Goal: Contribute content: Contribute content

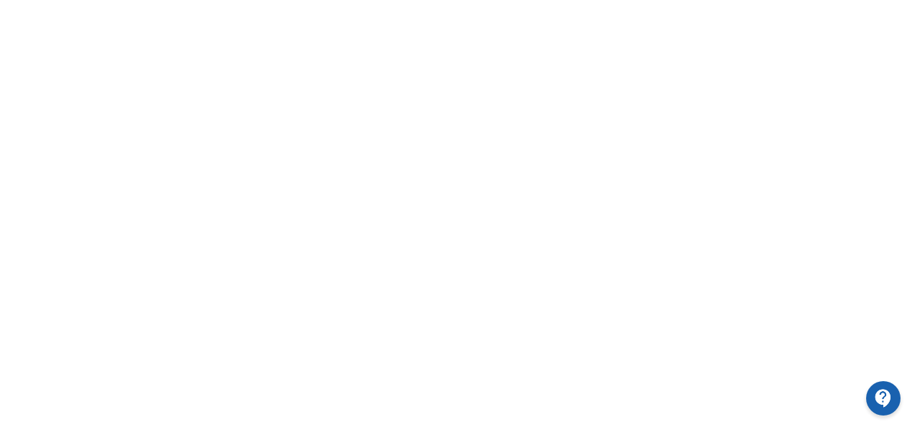
scroll to position [399, 0]
drag, startPoint x: 911, startPoint y: 191, endPoint x: 917, endPoint y: 130, distance: 61.3
click at [890, 254] on div at bounding box center [456, 243] width 912 height 645
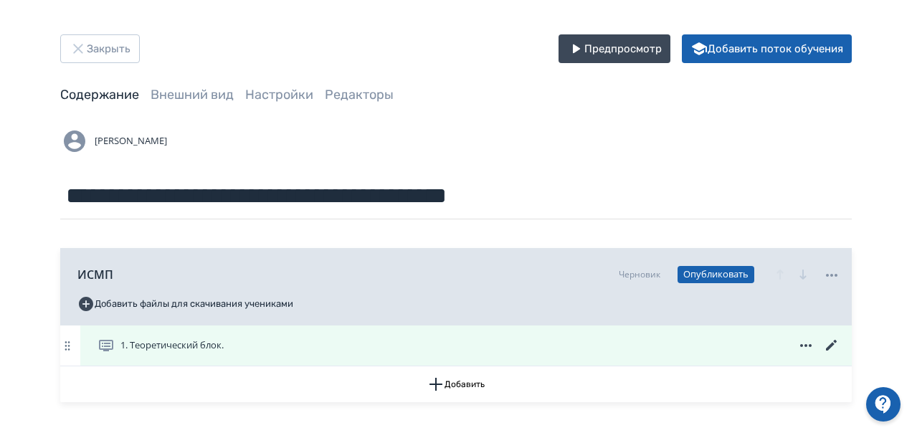
click at [307, 344] on div "1. Теоретический блок." at bounding box center [469, 345] width 743 height 17
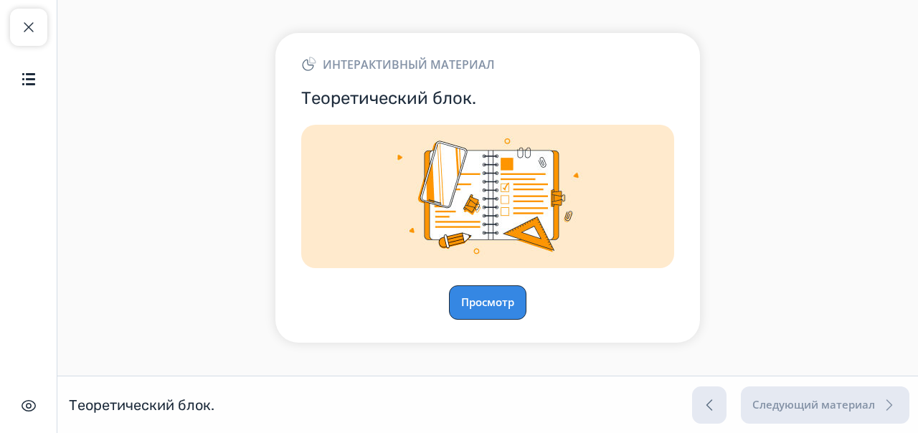
click at [499, 296] on button "Просмотр" at bounding box center [487, 302] width 77 height 34
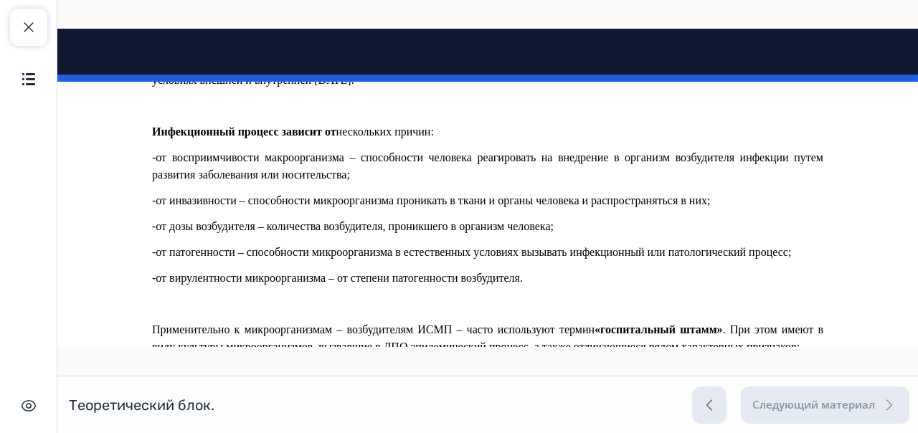
scroll to position [1159, 0]
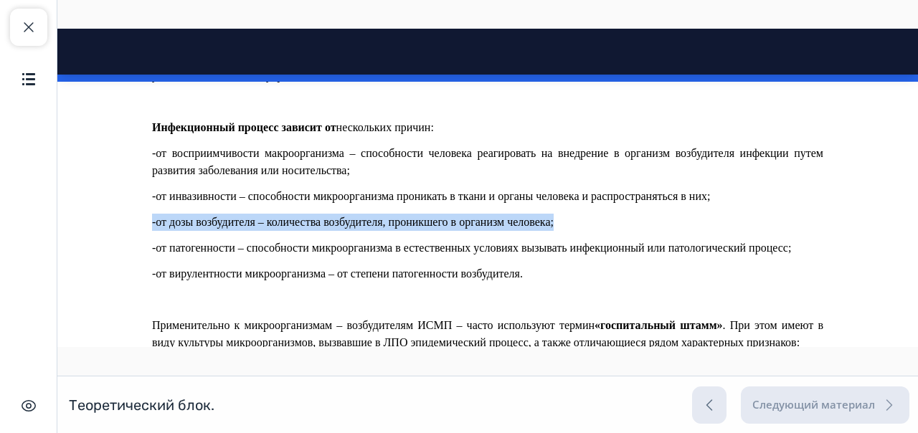
drag, startPoint x: 888, startPoint y: 198, endPoint x: 896, endPoint y: 218, distance: 21.6
click at [896, 218] on body "Инфекции, связанные с оказанием медицинской помощи. Close panel" at bounding box center [487, 128] width 860 height 2425
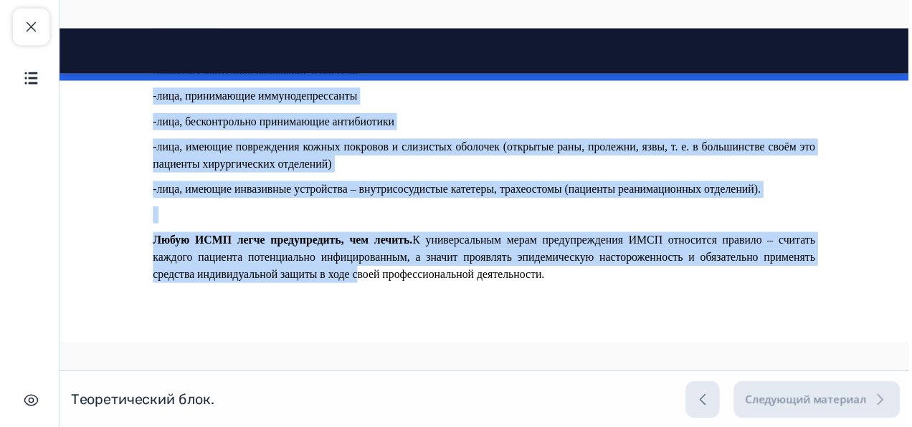
scroll to position [2198, 0]
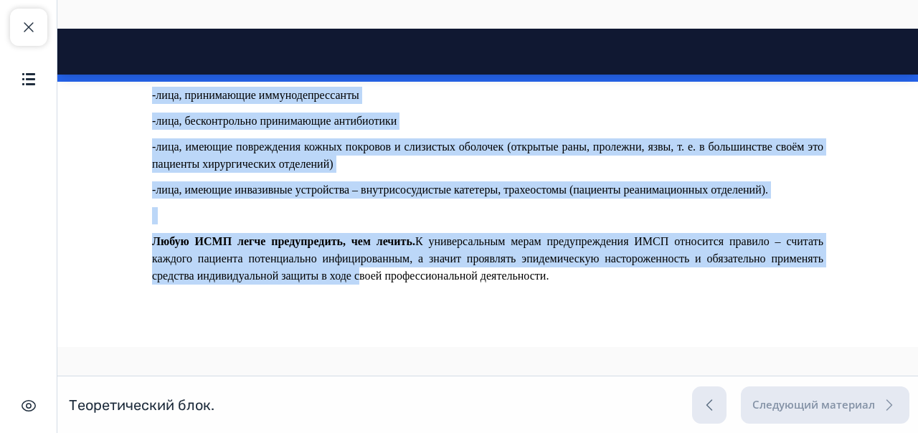
drag, startPoint x: 151, startPoint y: 343, endPoint x: 683, endPoint y: 346, distance: 532.7
copy div "LORE Ipsumdo sitame CONS – adi elitse doeiusmodtemp, incididun u laboreetd magn…"
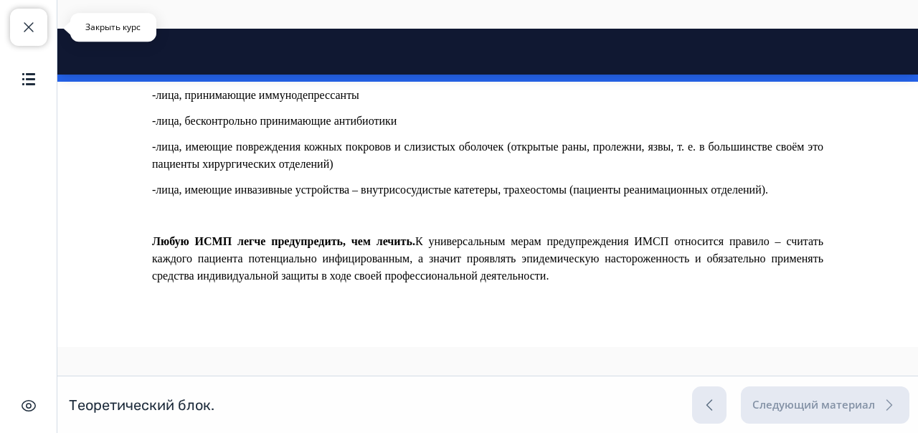
click at [39, 21] on button "Закрыть курс" at bounding box center [28, 27] width 37 height 37
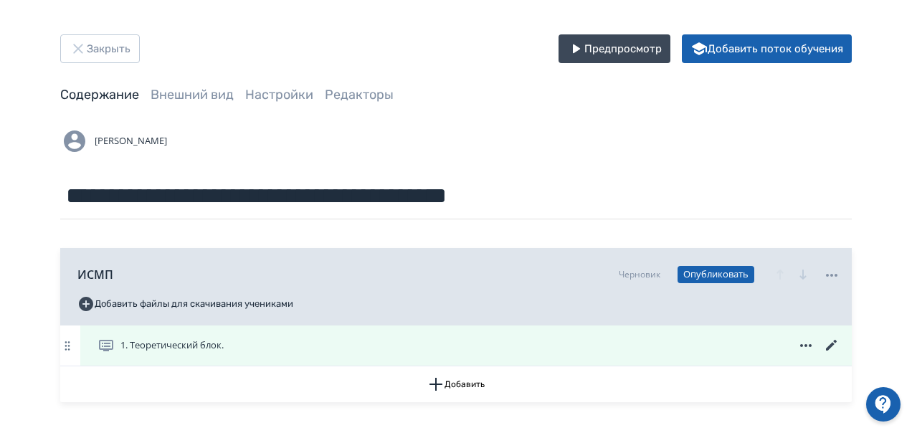
click at [834, 350] on icon at bounding box center [831, 345] width 17 height 17
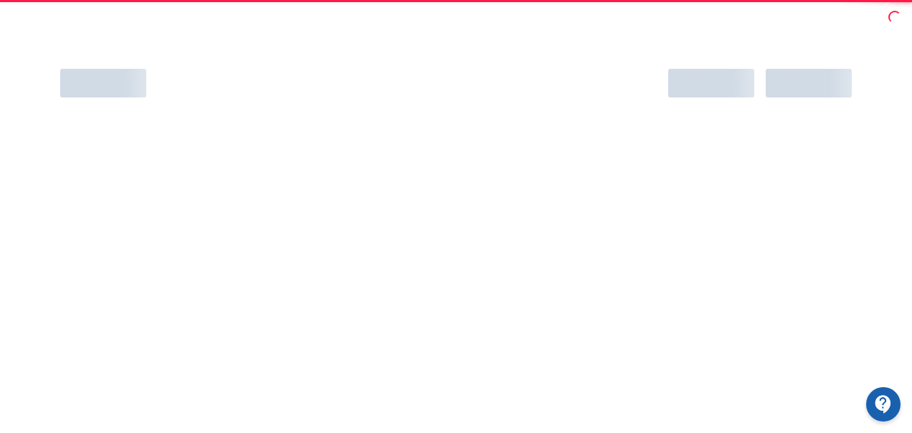
click at [834, 350] on div at bounding box center [456, 250] width 912 height 433
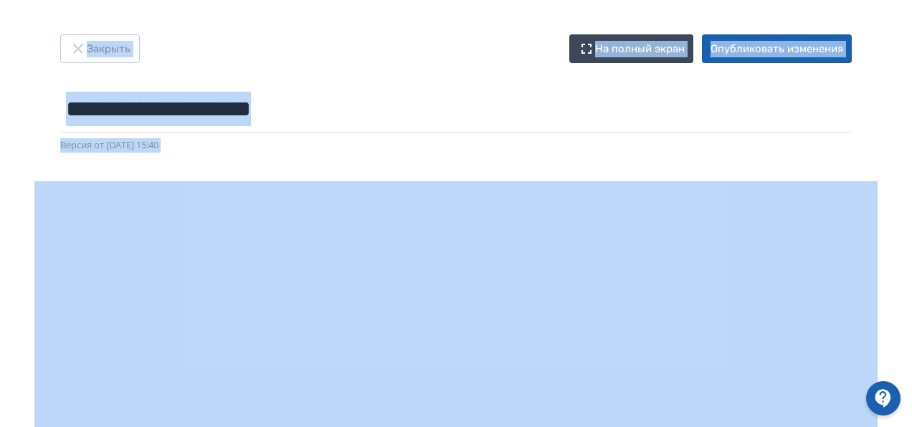
click at [885, 142] on div "**********" at bounding box center [456, 93] width 860 height 118
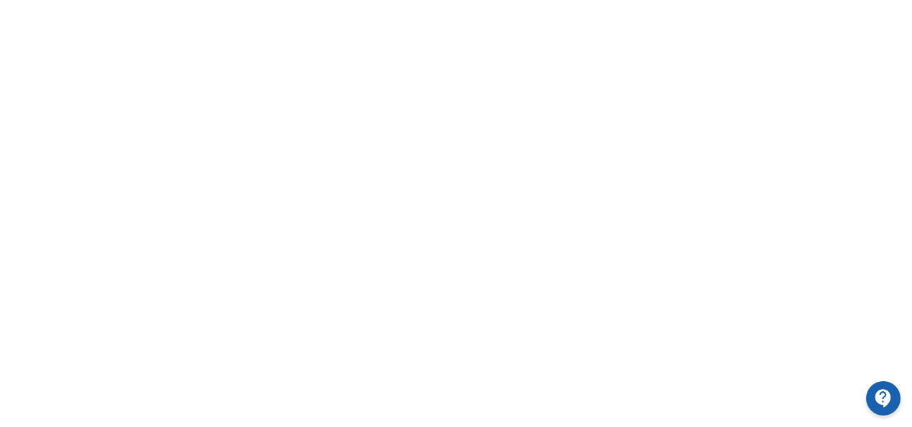
scroll to position [399, 0]
click at [907, 202] on div at bounding box center [456, 76] width 912 height 645
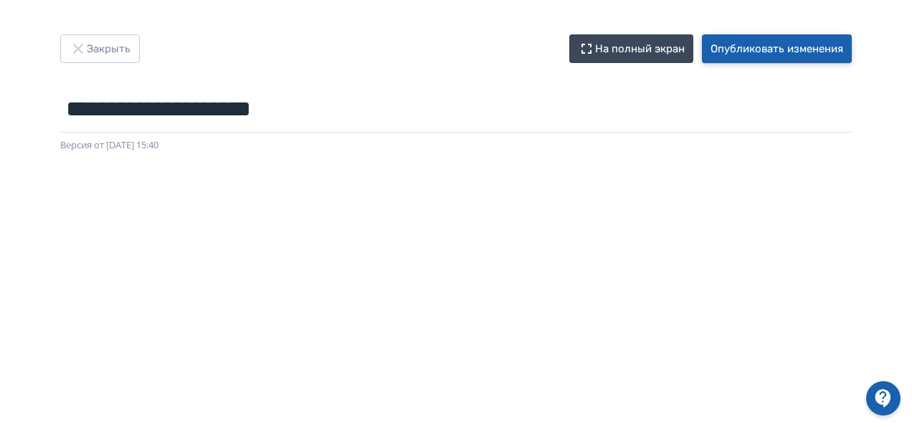
click at [809, 49] on button "Опубликовать изменения" at bounding box center [777, 48] width 150 height 29
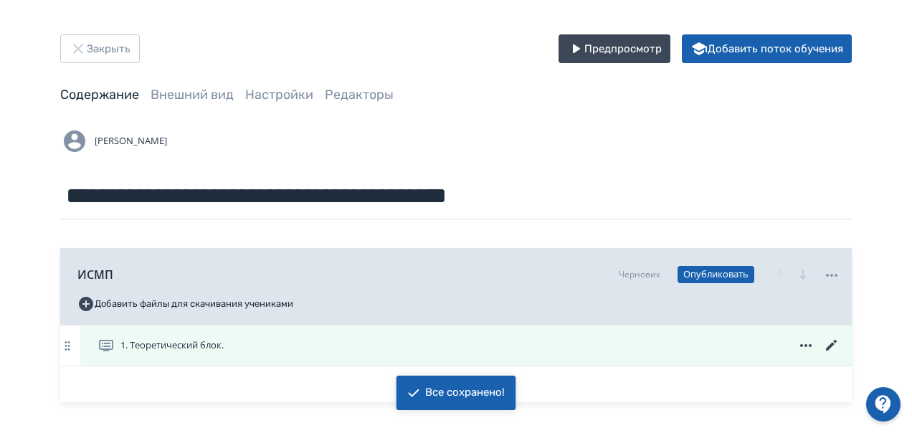
click at [265, 347] on div "1. Теоретический блок." at bounding box center [469, 345] width 743 height 17
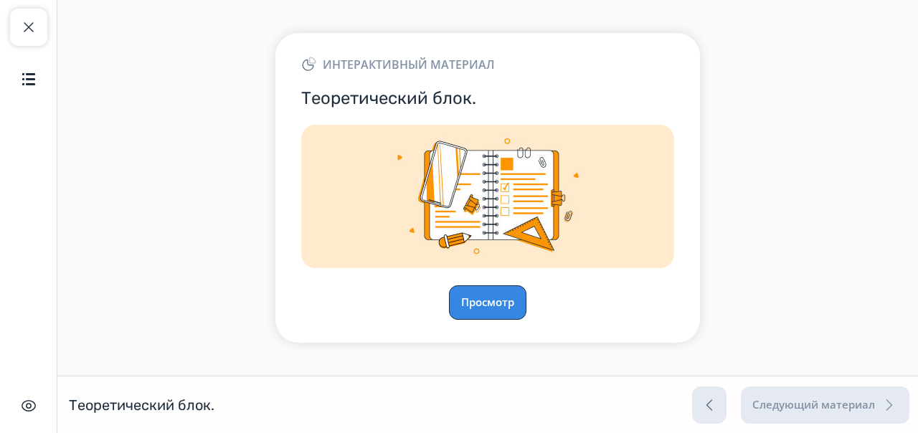
click at [482, 304] on button "Просмотр" at bounding box center [487, 302] width 77 height 34
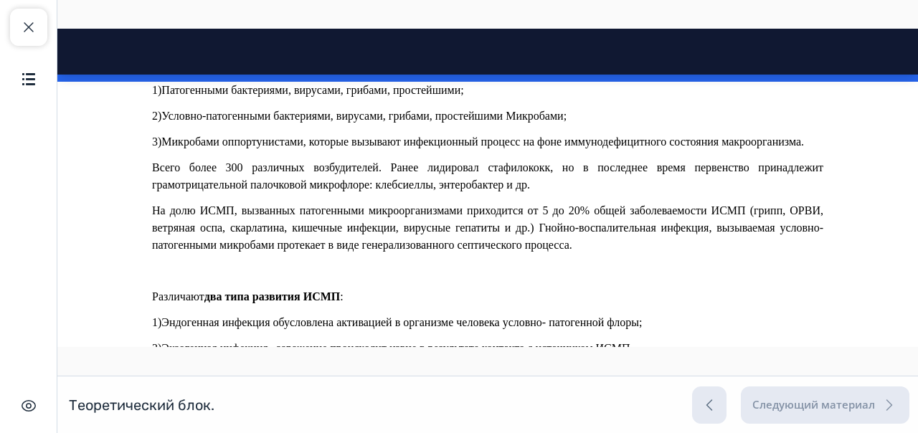
scroll to position [834, 0]
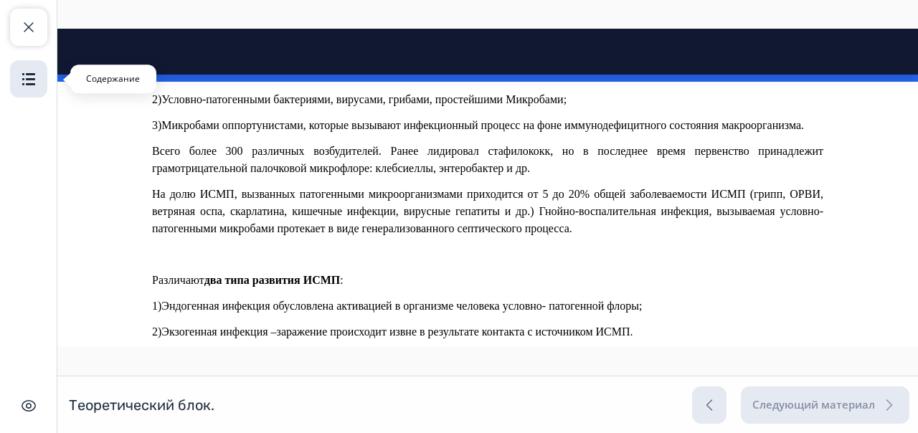
click at [18, 93] on button "Содержание" at bounding box center [28, 78] width 37 height 37
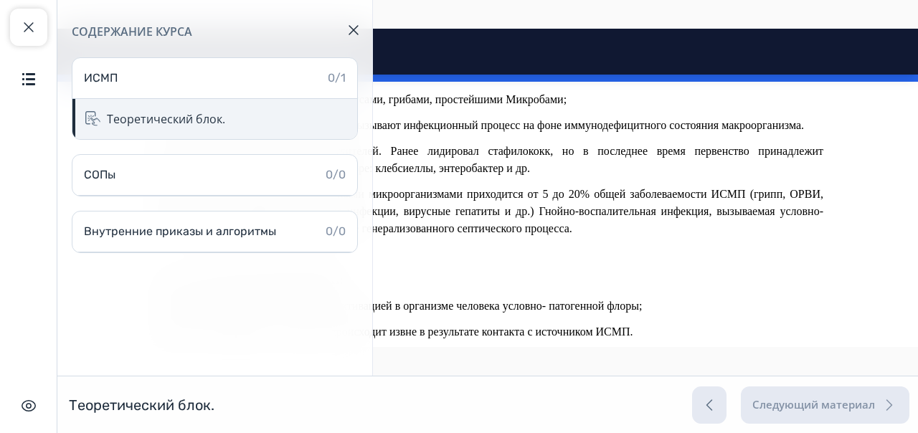
click at [182, 112] on div "Теоретический блок." at bounding box center [166, 118] width 118 height 17
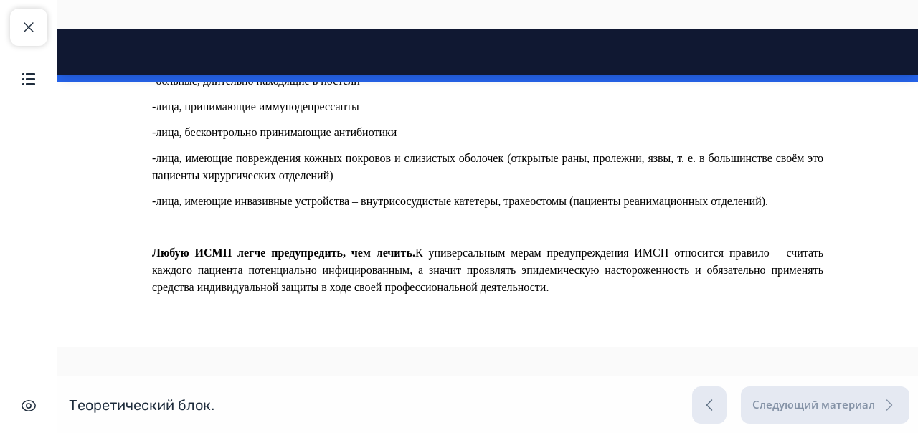
scroll to position [2198, 0]
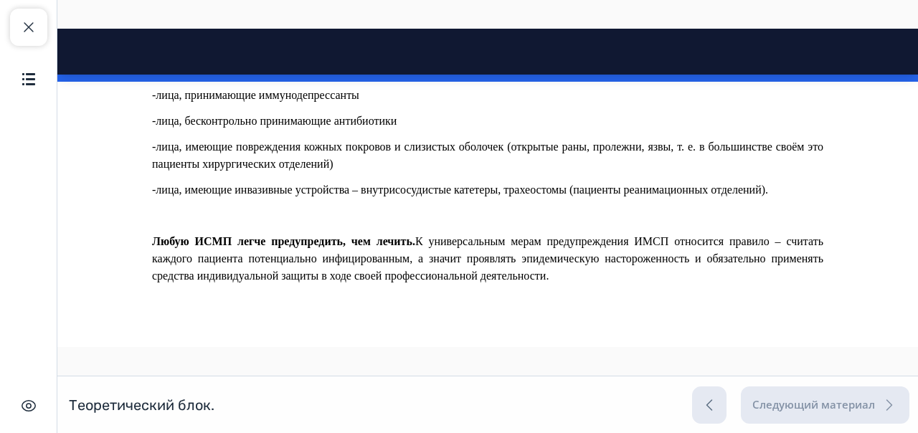
click at [602, 371] on main at bounding box center [487, 188] width 860 height 376
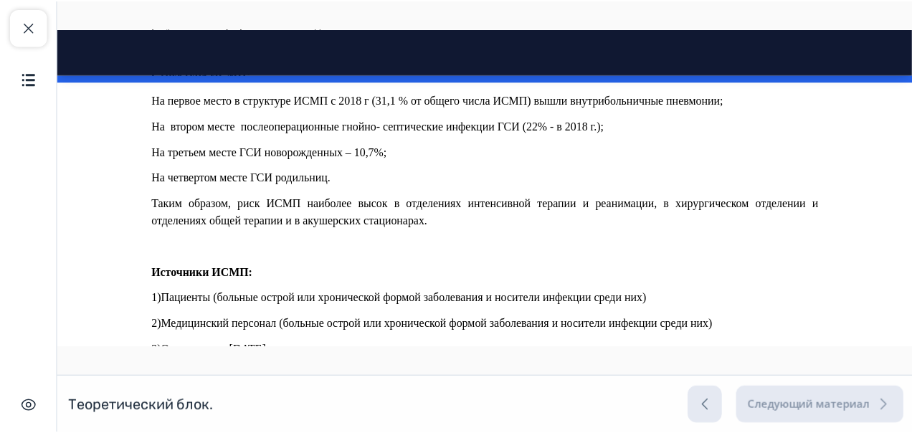
scroll to position [0, 0]
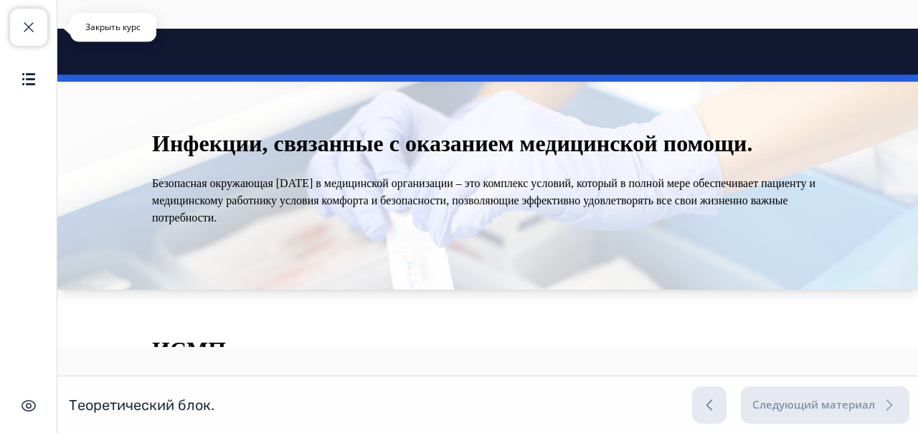
click at [30, 35] on span "button" at bounding box center [28, 27] width 17 height 17
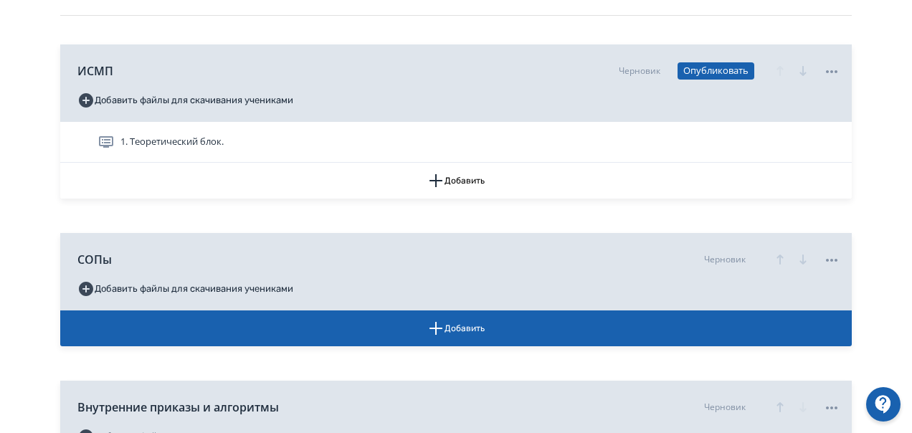
scroll to position [205, 0]
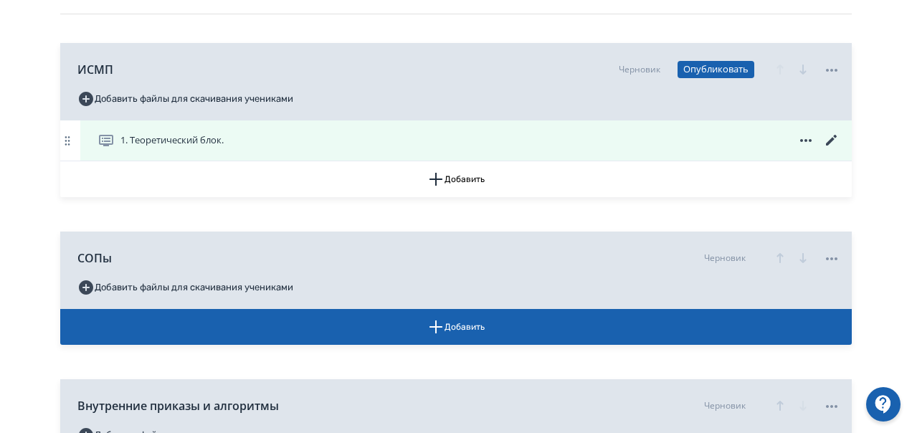
click at [574, 151] on div "1. Теоретический блок." at bounding box center [465, 140] width 771 height 40
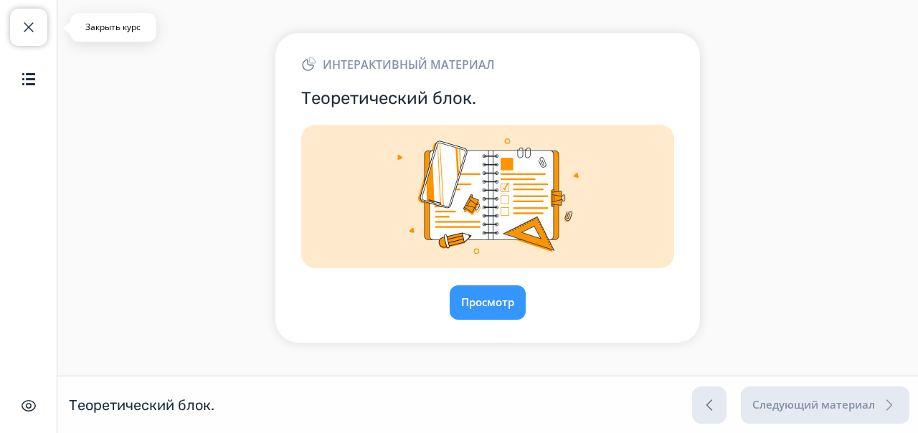
click at [30, 27] on span "button" at bounding box center [28, 27] width 17 height 17
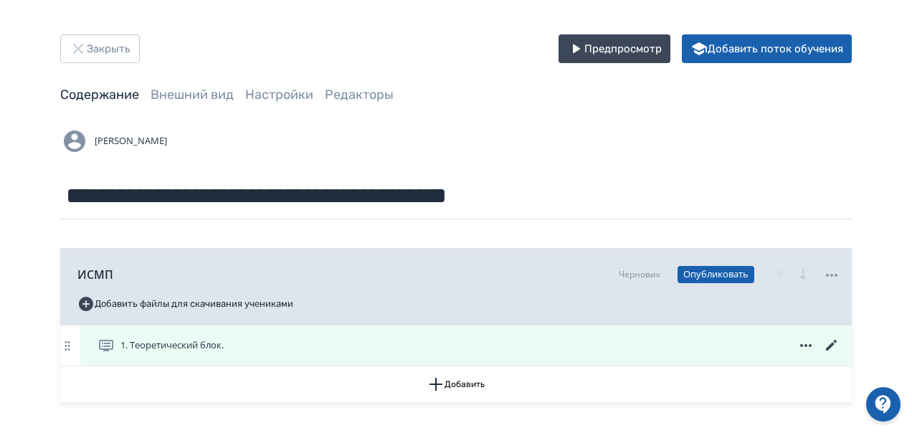
click at [834, 348] on icon at bounding box center [831, 345] width 17 height 17
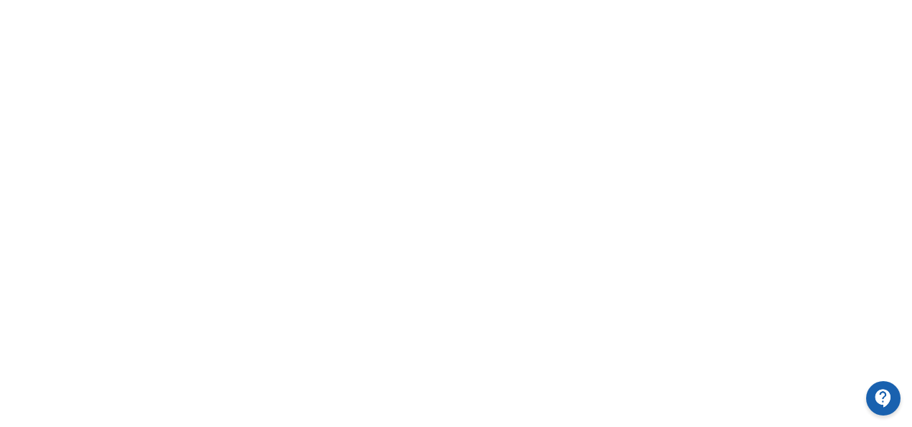
scroll to position [14, 0]
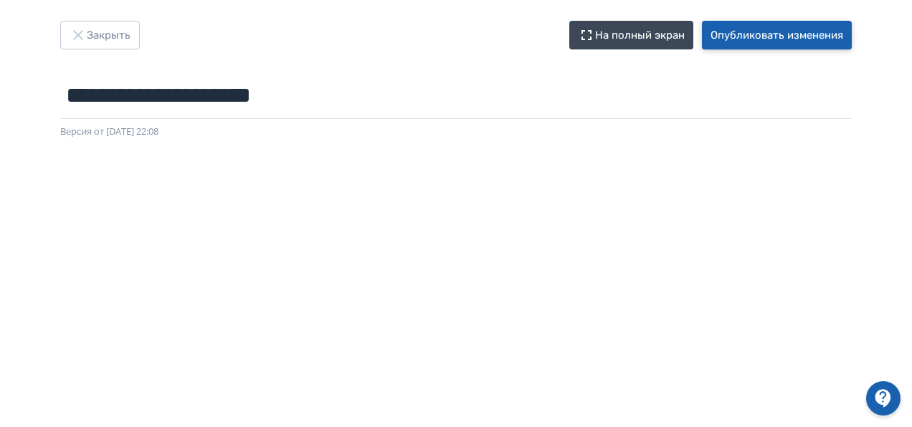
click at [813, 42] on button "Опубликовать изменения" at bounding box center [777, 35] width 150 height 29
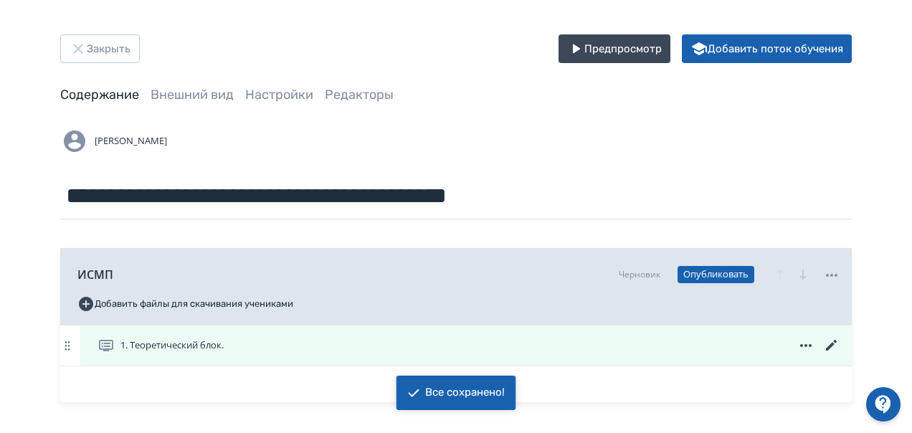
click at [370, 356] on div "1. Теоретический блок." at bounding box center [465, 346] width 771 height 40
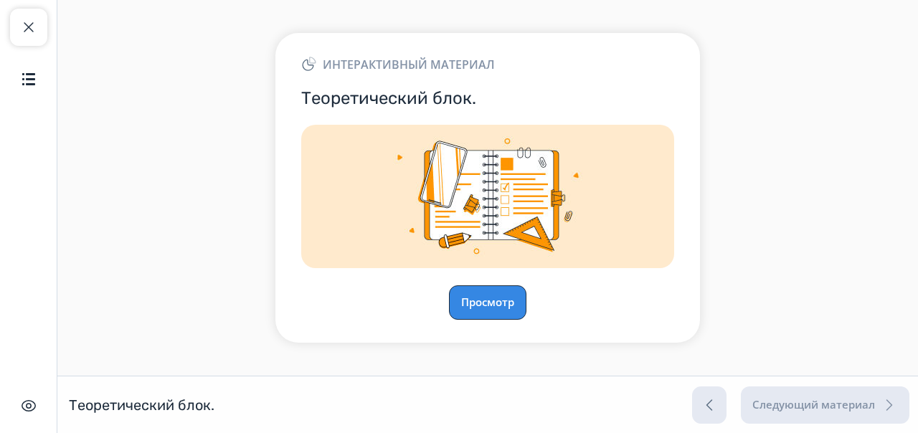
click at [475, 303] on button "Просмотр" at bounding box center [487, 302] width 77 height 34
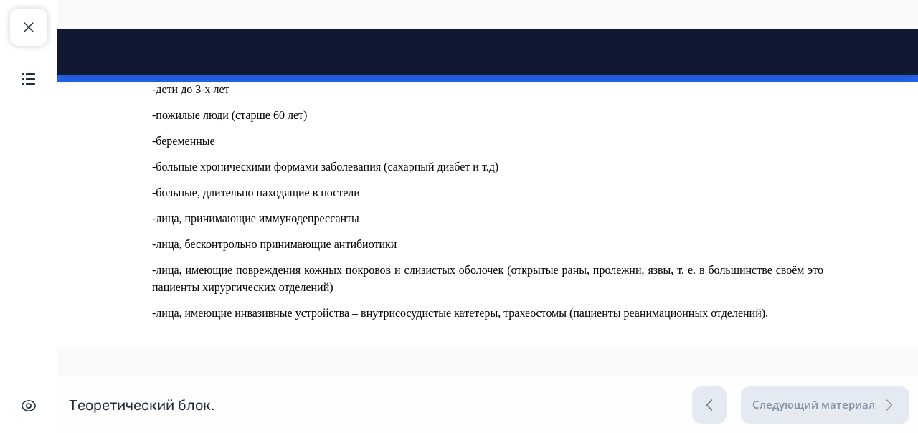
scroll to position [2198, 0]
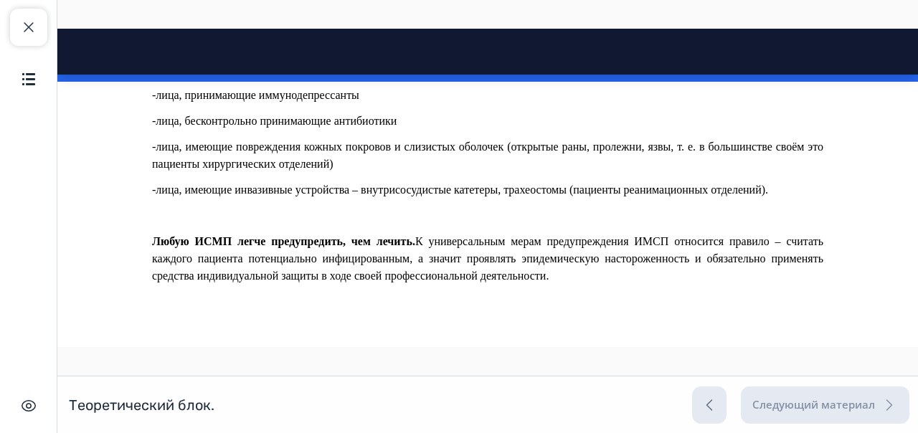
click at [473, 282] on p "Любую ИСМП легче предупредить, чем лечить. К универсальным мерам предупреждения…" at bounding box center [487, 259] width 671 height 52
click at [486, 397] on div "Теоретический блок. Теоретический блок. Следующий материал" at bounding box center [459, 404] width 918 height 57
click at [29, 410] on img "button" at bounding box center [28, 405] width 17 height 17
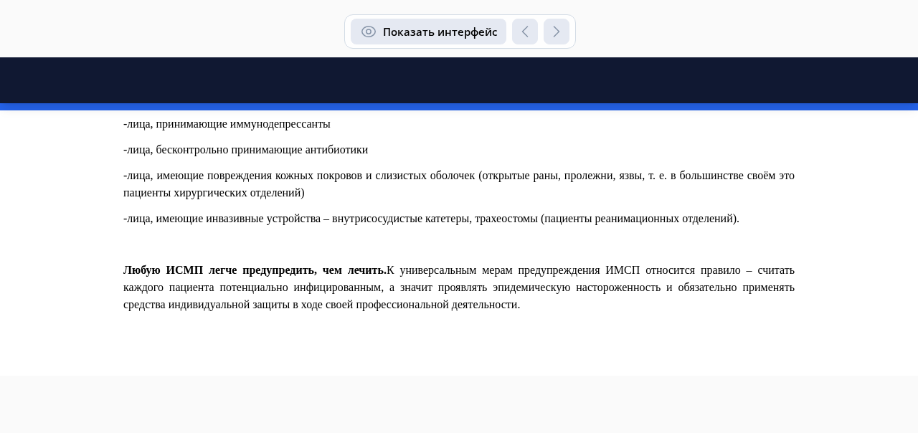
click at [442, 20] on button "Показать интерфейс" at bounding box center [429, 32] width 156 height 26
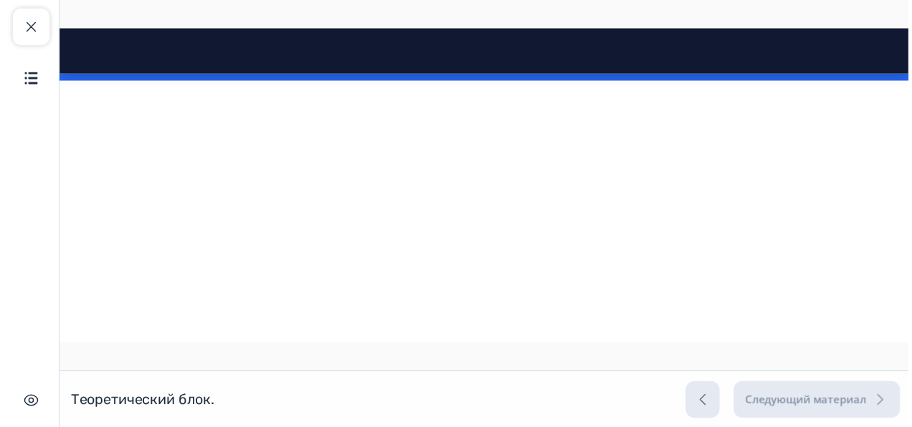
scroll to position [0, 0]
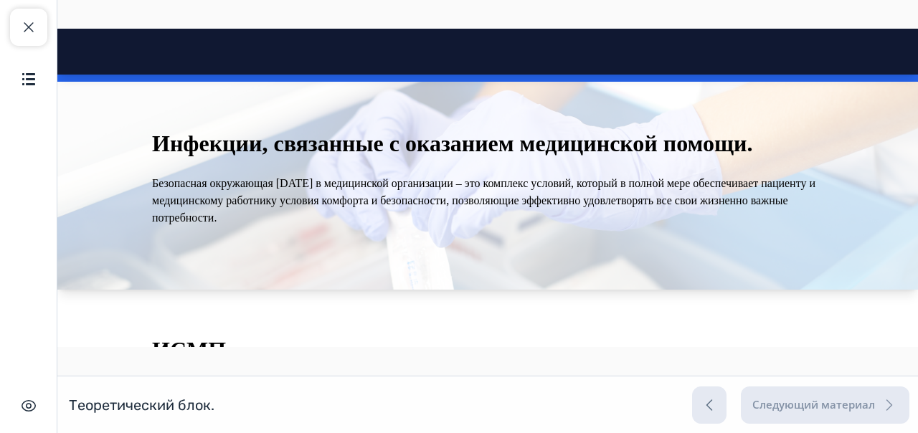
drag, startPoint x: 917, startPoint y: 306, endPoint x: 974, endPoint y: 39, distance: 273.5
click at [483, 156] on h2 "Инфекции, связанные с оказанием медицинской помощи." at bounding box center [487, 143] width 671 height 29
click at [19, 88] on button "Содержание" at bounding box center [28, 78] width 37 height 37
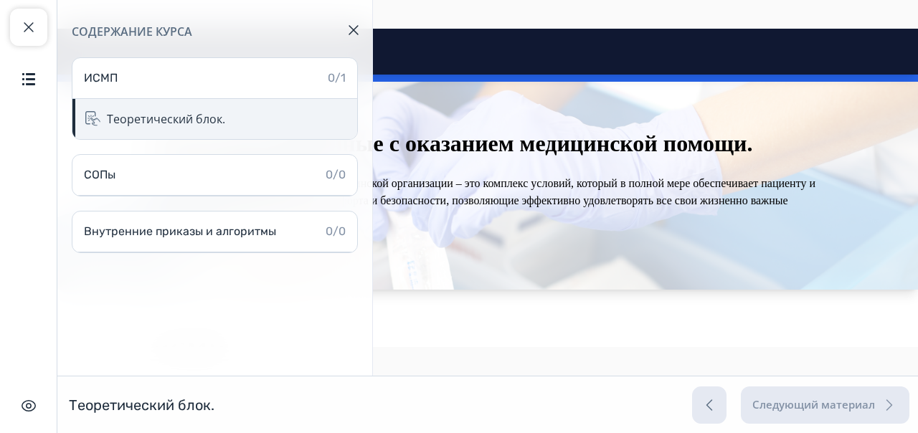
click at [291, 110] on div "Теоретический блок." at bounding box center [214, 119] width 285 height 40
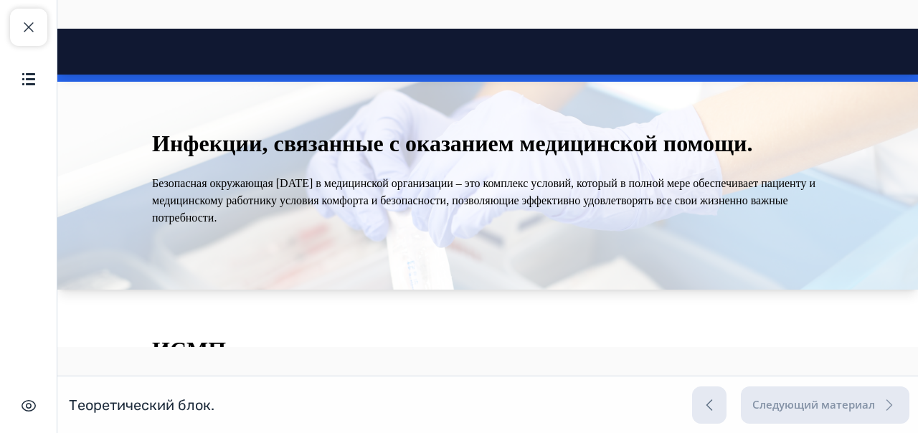
click at [412, 177] on p "Безопасная окружающая [DATE] в медицинской организации – это комплекс условий, …" at bounding box center [487, 201] width 671 height 52
click at [37, 22] on button "Закрыть курс" at bounding box center [28, 27] width 37 height 37
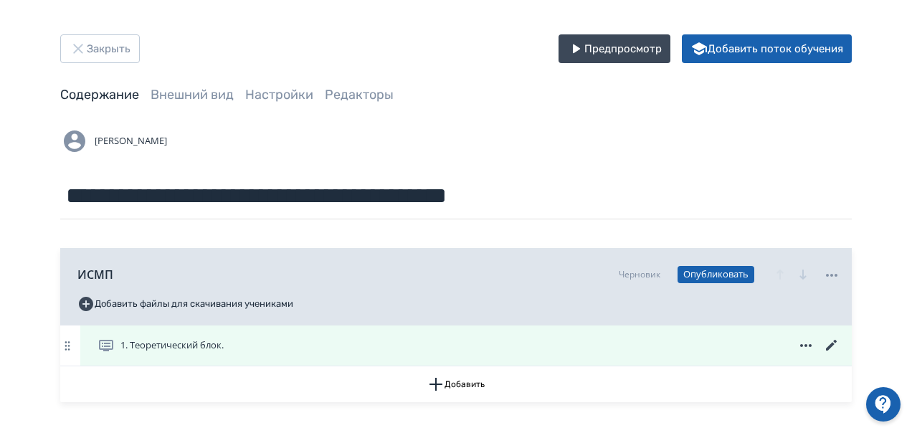
click at [589, 346] on div "1. Теоретический блок." at bounding box center [469, 345] width 743 height 17
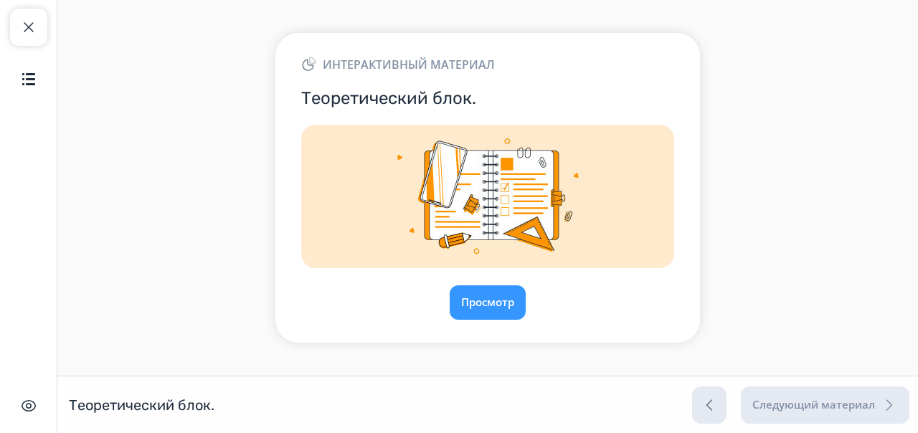
click at [476, 161] on img at bounding box center [487, 196] width 373 height 143
drag, startPoint x: 52, startPoint y: 24, endPoint x: 36, endPoint y: 24, distance: 16.5
click at [36, 24] on div "Закрыть курс Содержание Скрыть интерфейс" at bounding box center [28, 216] width 57 height 433
click at [36, 24] on span "button" at bounding box center [28, 27] width 17 height 17
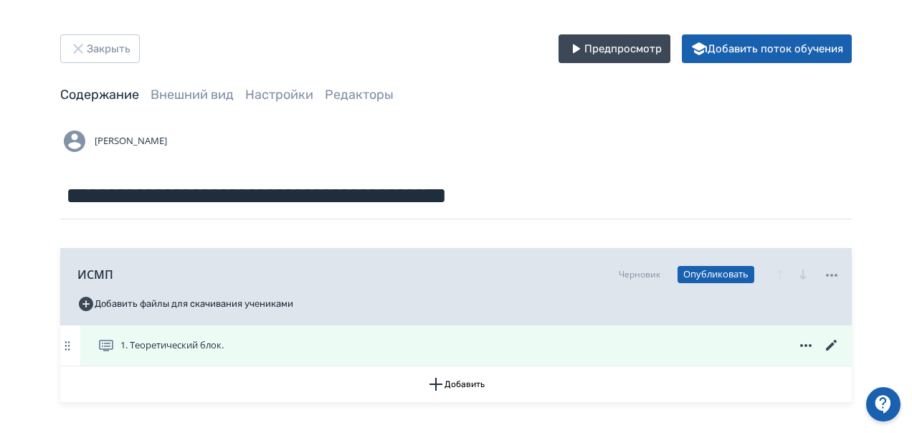
click at [831, 347] on icon at bounding box center [831, 345] width 17 height 17
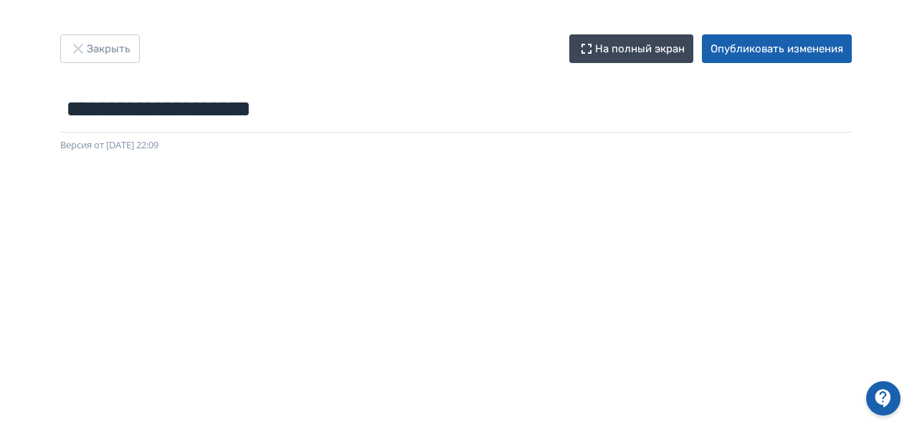
click at [769, 33] on div "**********" at bounding box center [456, 213] width 912 height 427
click at [769, 42] on button "Опубликовать изменения" at bounding box center [777, 48] width 150 height 29
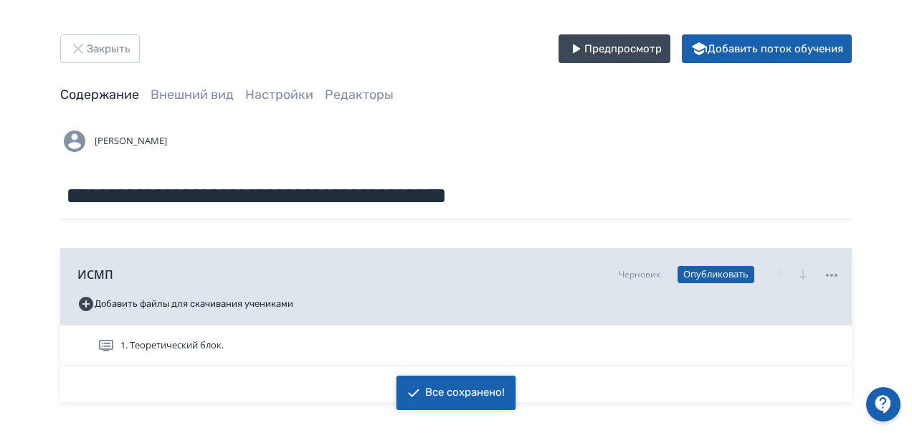
click at [598, 306] on div "ИСМП Черновик Опубликовать Добавить файлы для скачивания учениками" at bounding box center [456, 286] width 792 height 77
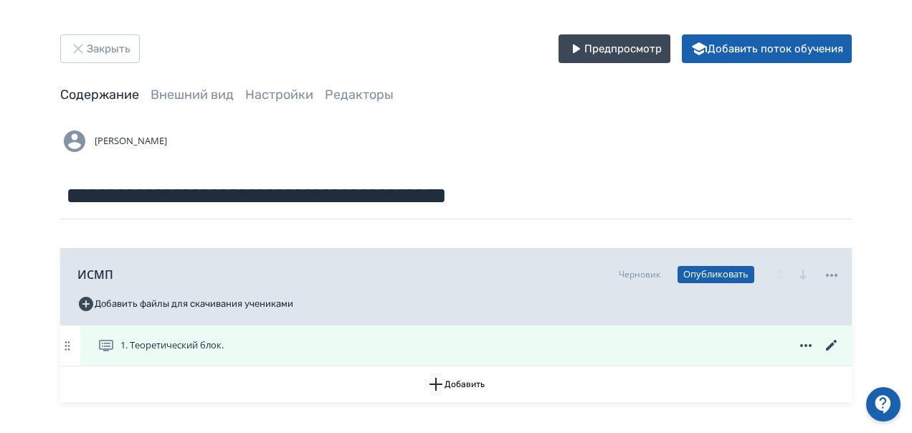
click at [606, 338] on div "1. Теоретический блок." at bounding box center [469, 345] width 743 height 17
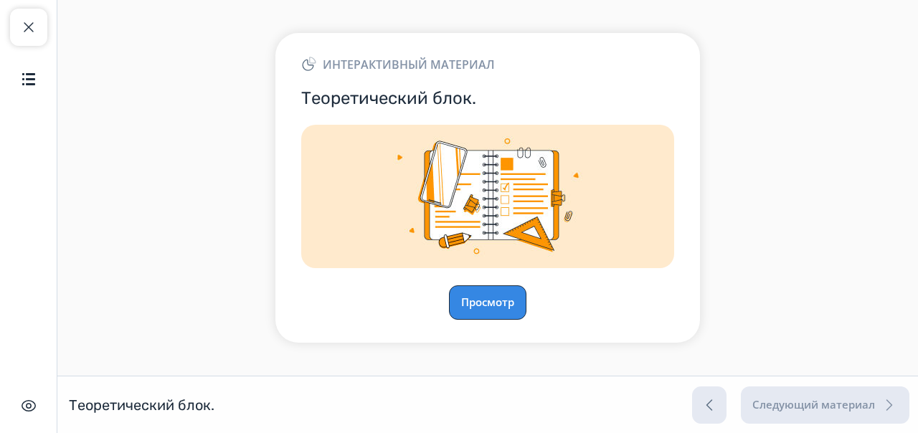
click at [499, 313] on button "Просмотр" at bounding box center [487, 302] width 77 height 34
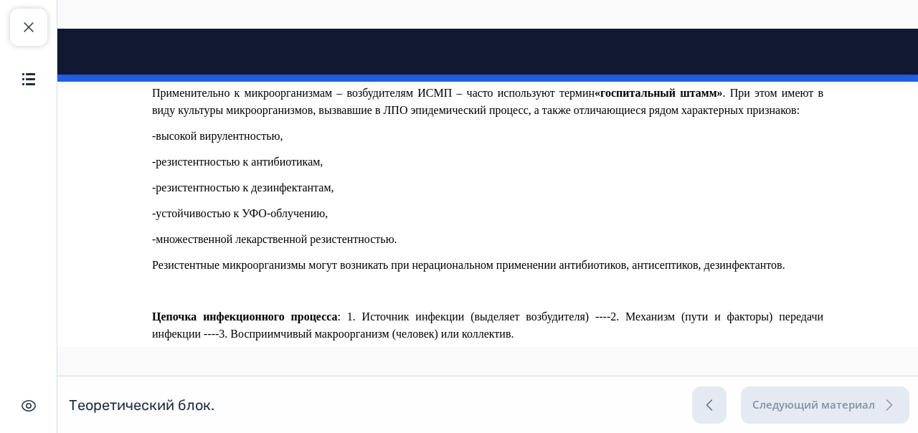
scroll to position [1669, 0]
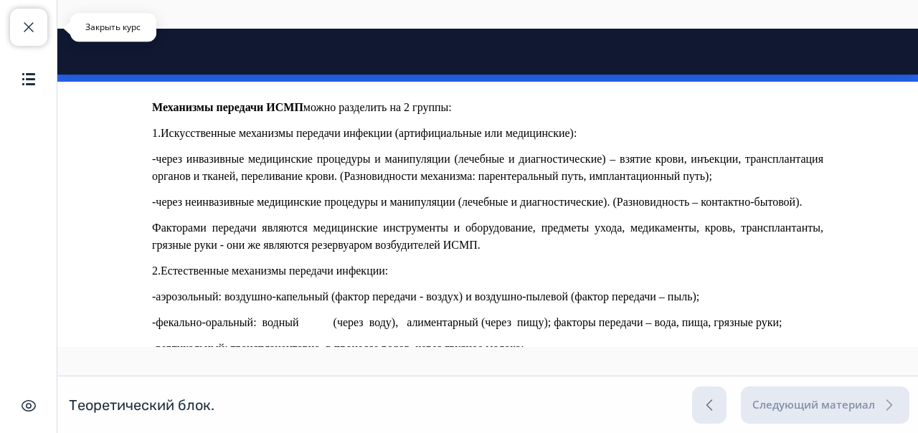
click at [40, 28] on button "Закрыть курс" at bounding box center [28, 27] width 37 height 37
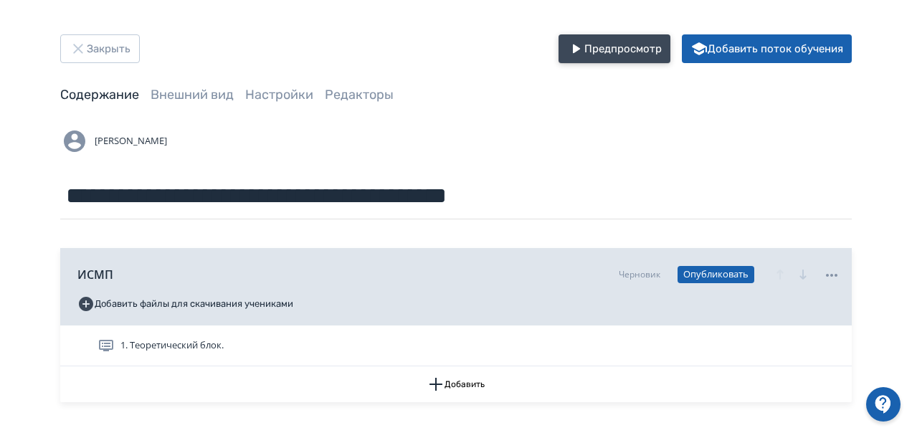
click at [645, 50] on button "Предпросмотр" at bounding box center [615, 48] width 112 height 29
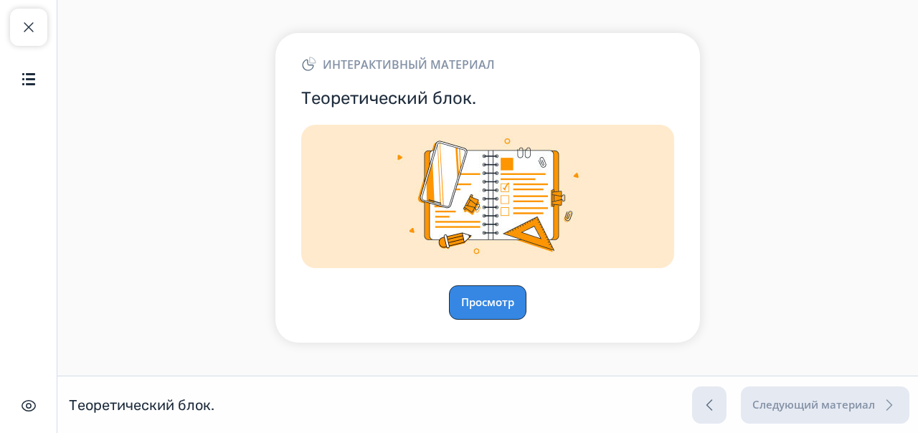
click at [451, 313] on button "Просмотр" at bounding box center [487, 302] width 77 height 34
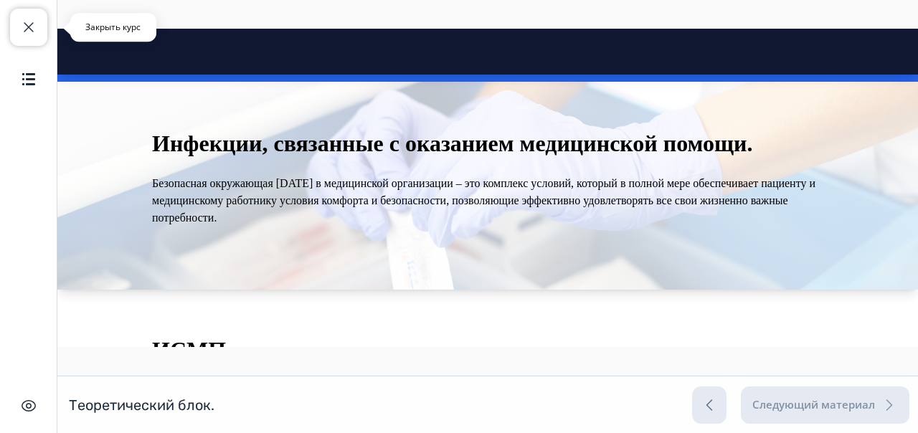
click at [27, 21] on span "button" at bounding box center [28, 27] width 17 height 17
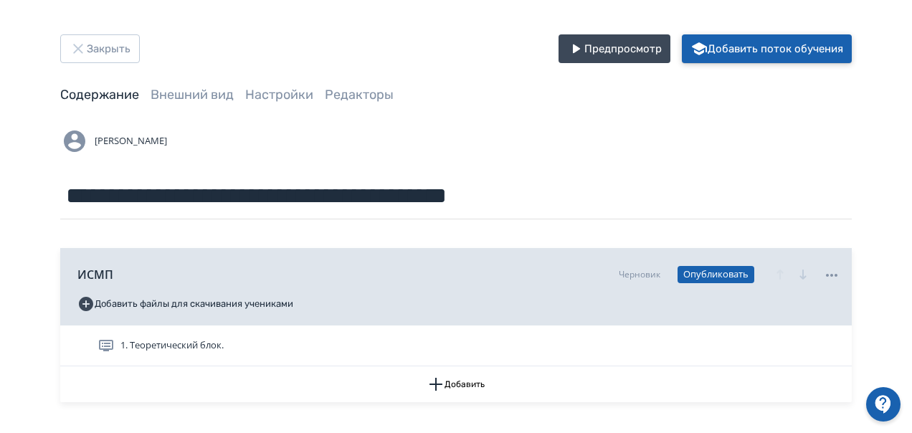
click at [766, 54] on button "Добавить поток обучения" at bounding box center [767, 48] width 170 height 29
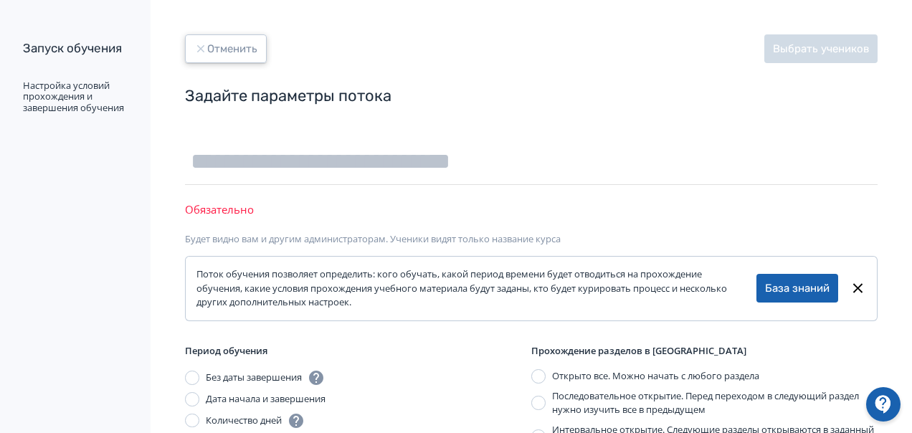
click at [211, 62] on button "Отменить" at bounding box center [226, 48] width 82 height 29
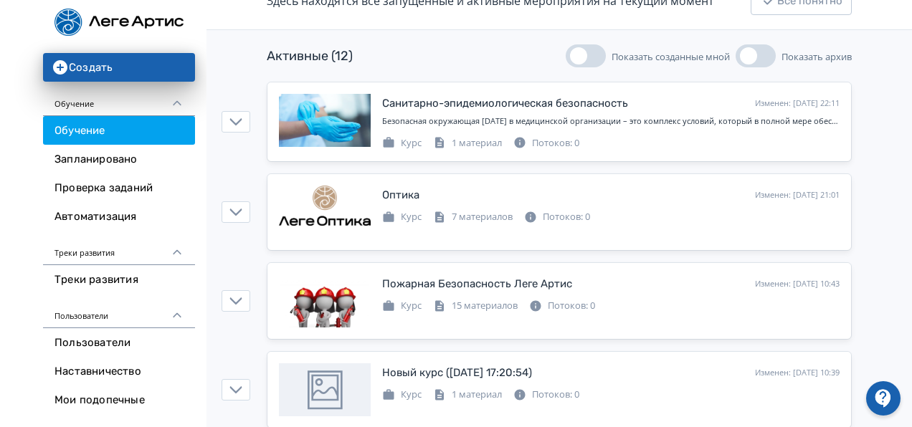
scroll to position [190, 0]
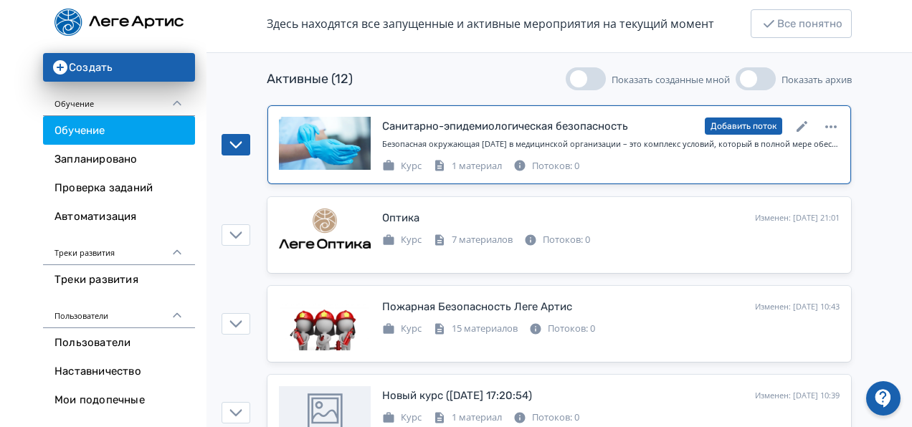
click at [300, 163] on div at bounding box center [325, 143] width 92 height 53
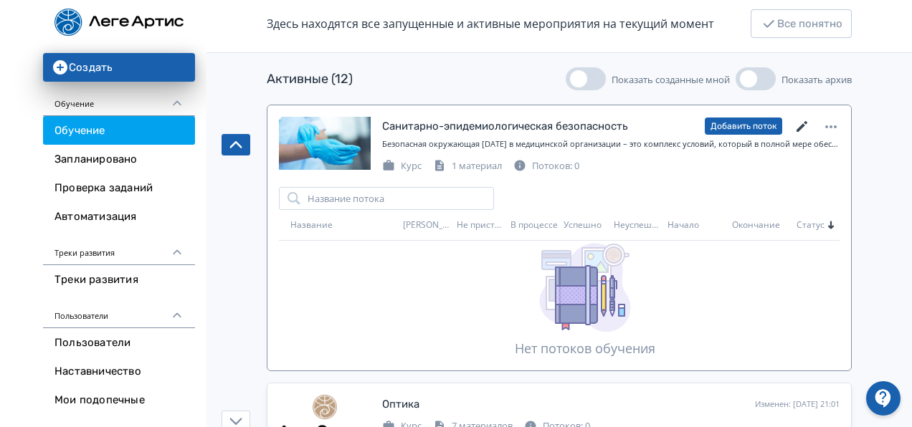
click at [797, 120] on icon at bounding box center [802, 126] width 17 height 17
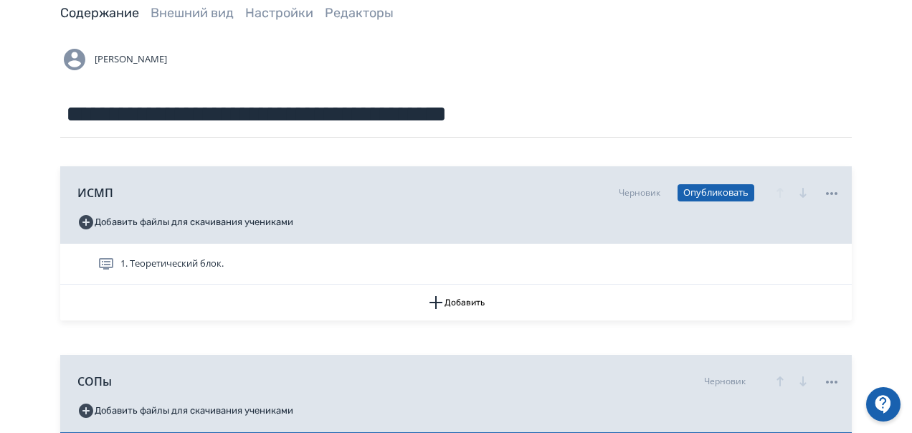
scroll to position [88, 0]
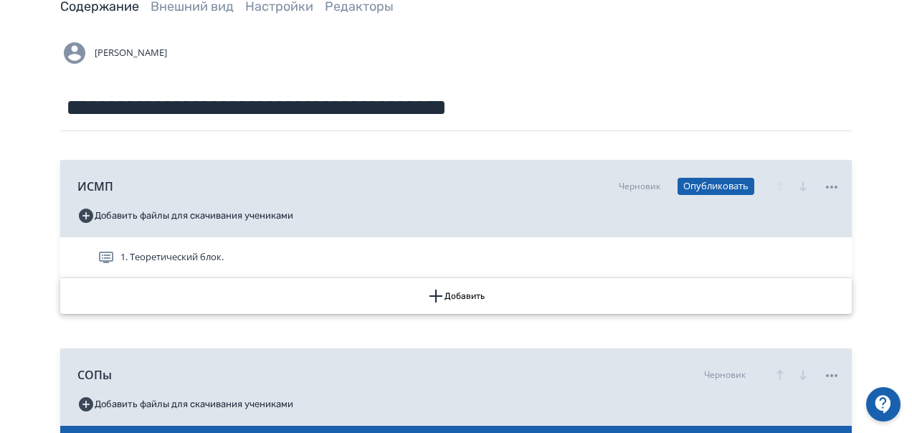
click at [460, 301] on button "Добавить" at bounding box center [456, 296] width 792 height 36
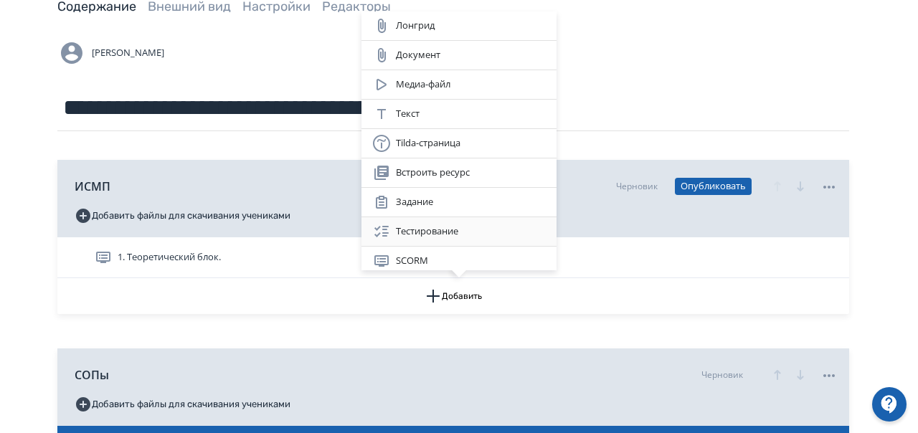
click at [428, 233] on div "Тестирование" at bounding box center [459, 231] width 172 height 17
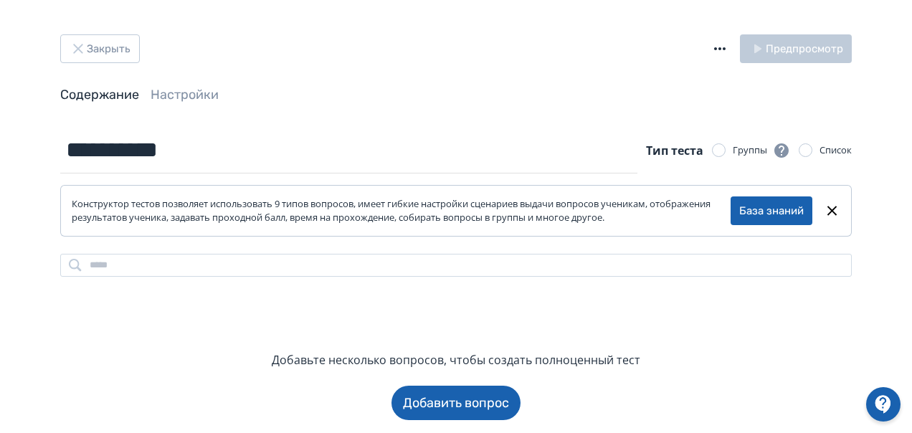
click at [836, 208] on icon at bounding box center [832, 210] width 16 height 17
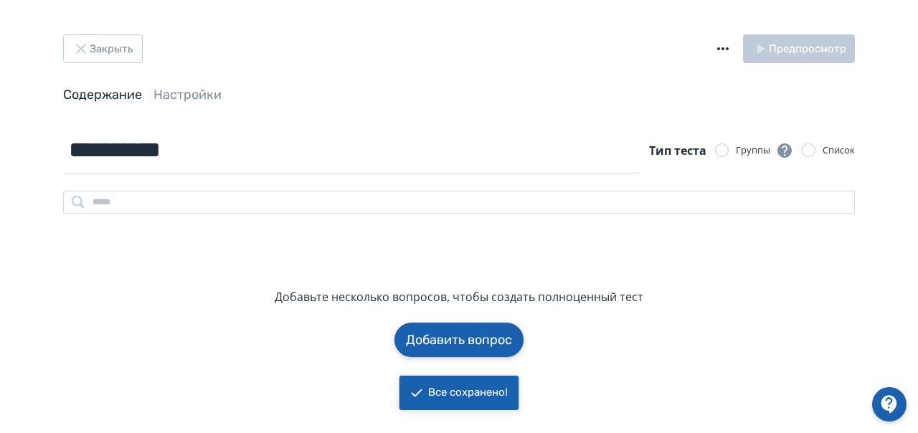
click at [467, 338] on button "Добавить вопрос" at bounding box center [458, 340] width 129 height 34
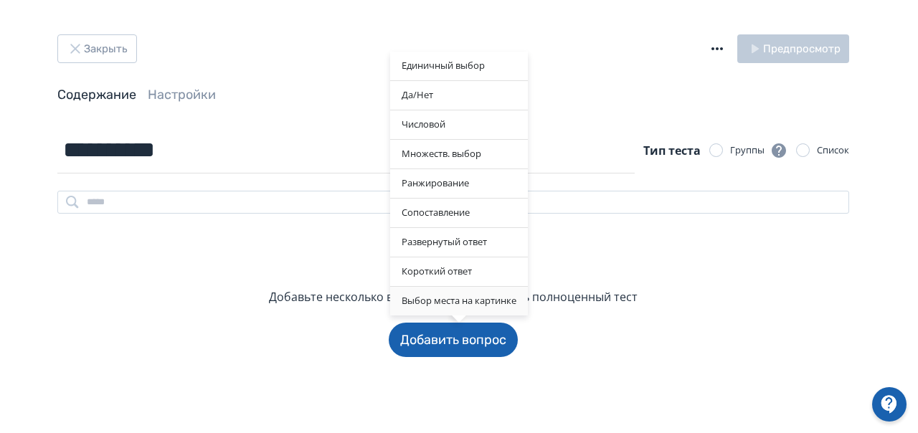
click at [498, 293] on div "Выбор места на картинке" at bounding box center [459, 301] width 138 height 29
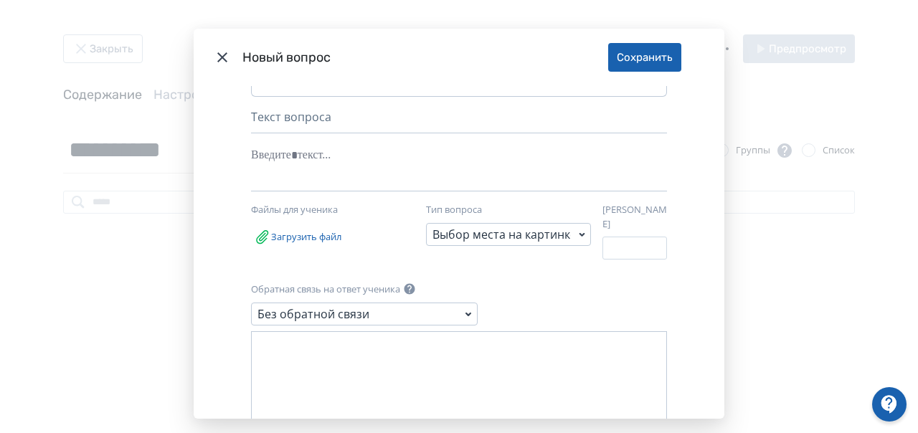
scroll to position [61, 0]
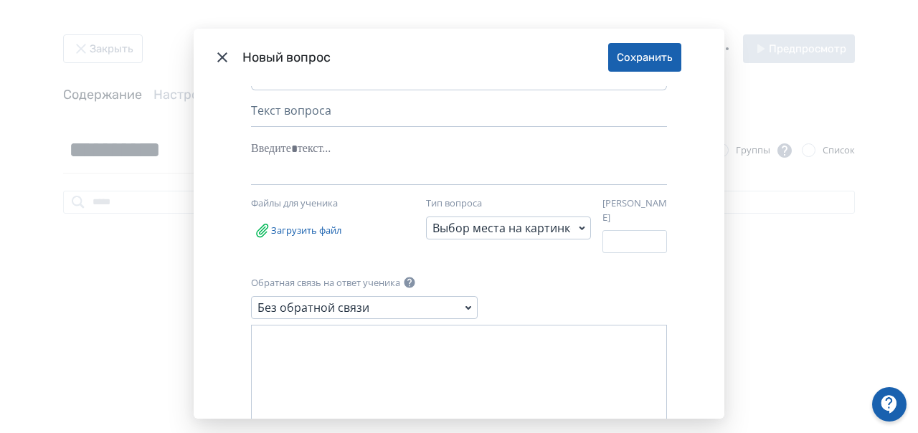
click at [385, 115] on div "Текст вопроса" at bounding box center [459, 114] width 416 height 25
click at [319, 146] on div "Modal" at bounding box center [437, 149] width 372 height 27
drag, startPoint x: 715, startPoint y: 210, endPoint x: 715, endPoint y: 188, distance: 22.2
click at [715, 188] on div "Загрузите изображение и выделите на нем область. Ученик в вопросе увидит это же…" at bounding box center [459, 252] width 531 height 333
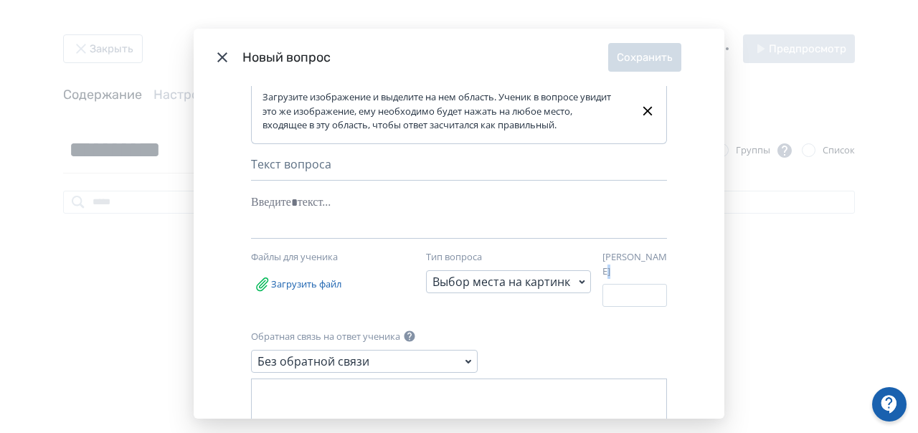
scroll to position [0, 0]
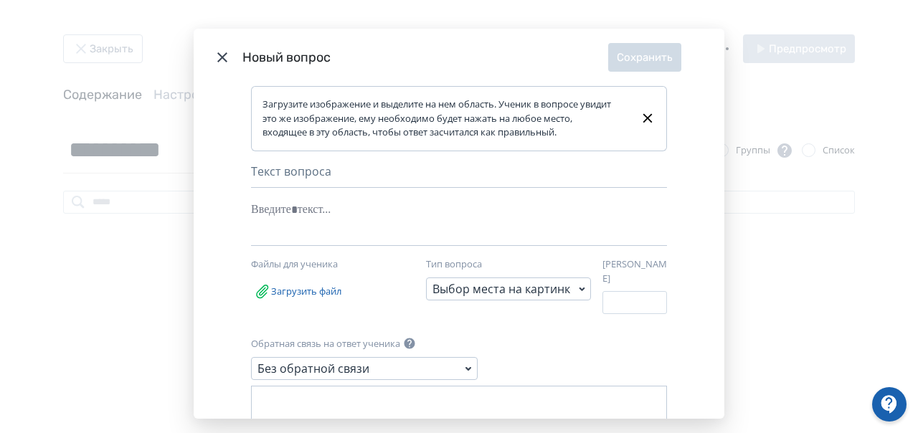
click at [290, 208] on div "Modal" at bounding box center [437, 209] width 372 height 27
click at [612, 298] on input "*" at bounding box center [634, 302] width 65 height 23
type input "**"
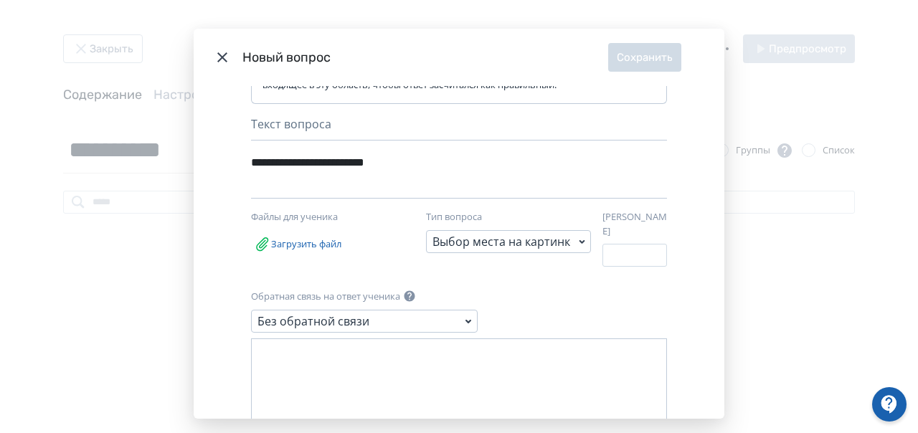
scroll to position [63, 0]
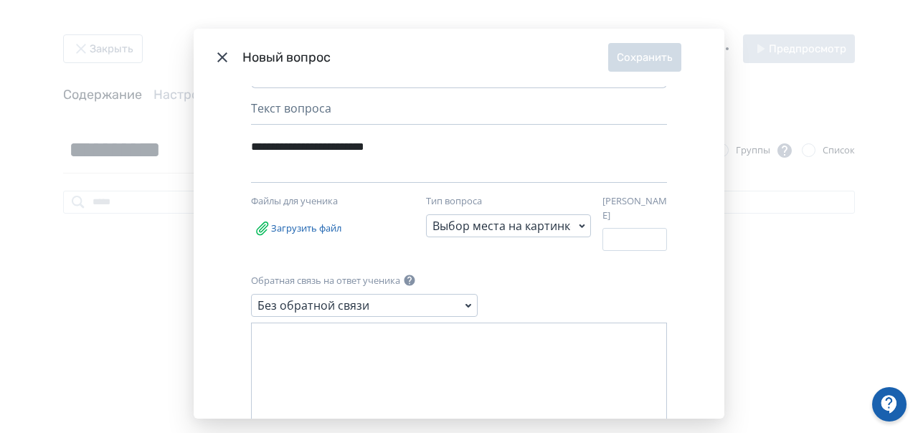
click at [541, 219] on div "Выбор места на картинке" at bounding box center [501, 225] width 138 height 17
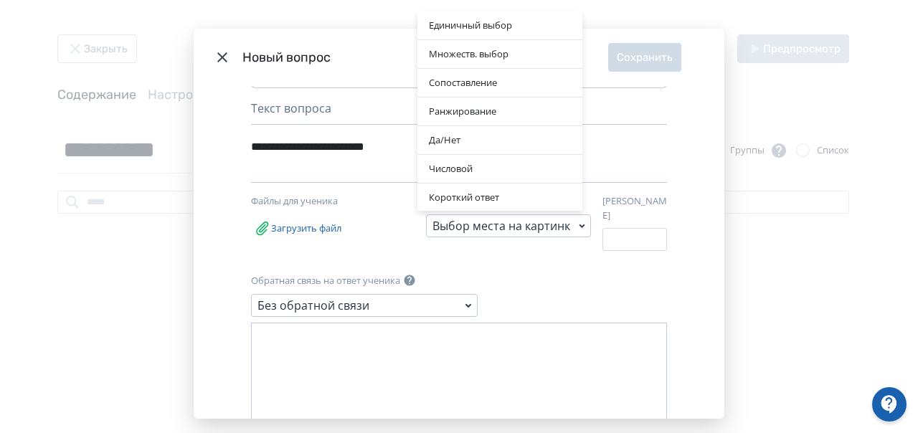
click at [541, 219] on div "Единичный выбор Множеств. выбор Сопоставление Ранжирование Да/[PERSON_NAME] Кор…" at bounding box center [499, 225] width 165 height 23
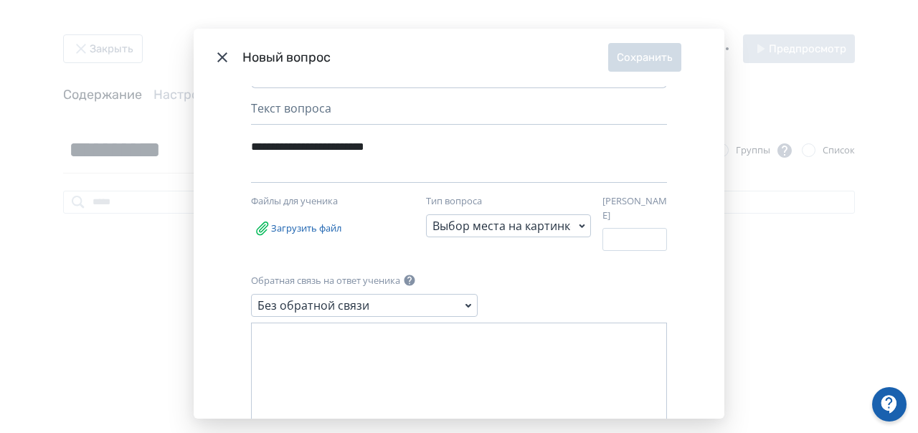
click at [301, 224] on label "Загрузить файл" at bounding box center [297, 228] width 93 height 29
click at [0, 0] on input "Загрузить файл" at bounding box center [0, 0] width 0 height 0
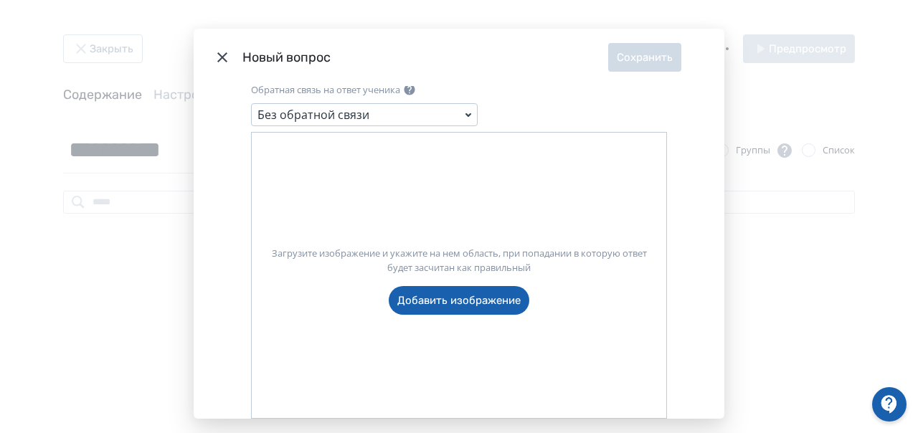
scroll to position [308, 0]
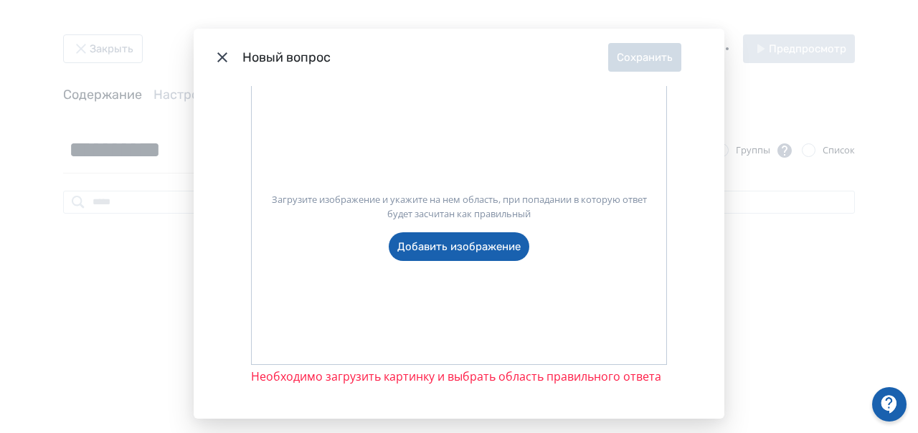
drag, startPoint x: 714, startPoint y: 339, endPoint x: 716, endPoint y: 330, distance: 9.4
click at [716, 330] on div "**********" at bounding box center [459, 252] width 531 height 333
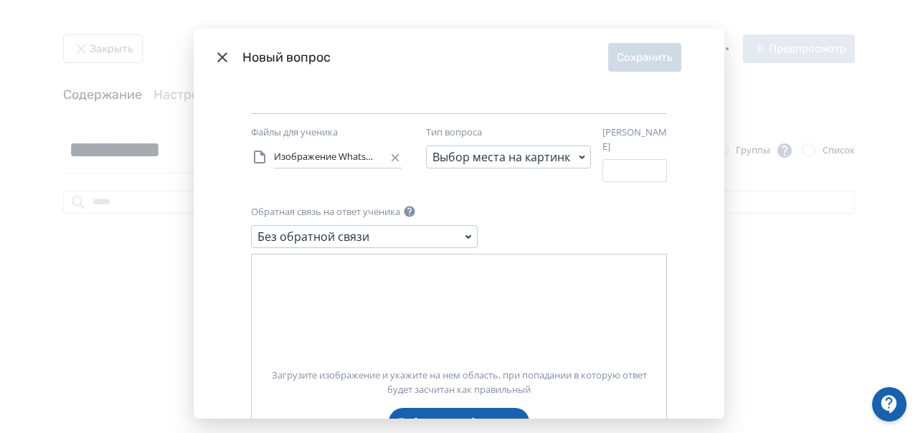
scroll to position [117, 0]
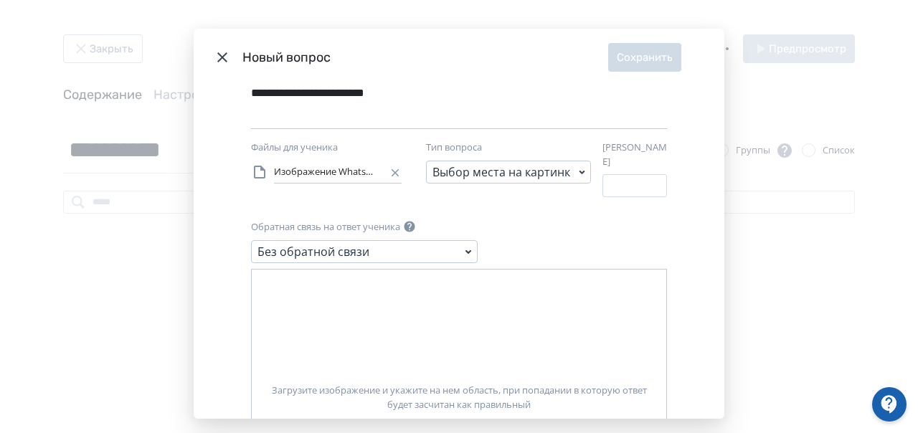
click at [316, 179] on div "Изображение WhatsApp [DATE] в 22.18.18_14ed4ba5.jpg" at bounding box center [326, 172] width 151 height 23
click at [389, 178] on icon "Modal" at bounding box center [395, 172] width 13 height 13
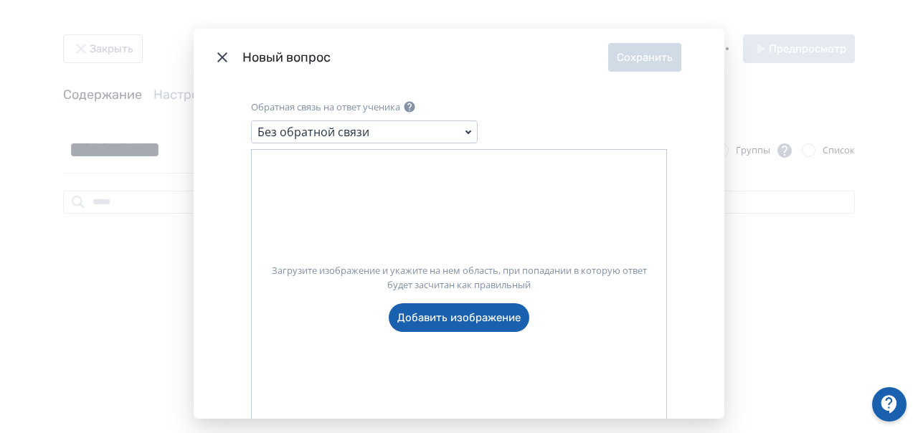
scroll to position [238, 0]
click at [442, 314] on label "Загрузите изображение и укажите на нем область, при попадании в которую ответ б…" at bounding box center [459, 291] width 414 height 80
click at [0, 0] on input "Загрузите изображение и укажите на нем область, при попадании в которую ответ б…" at bounding box center [0, 0] width 0 height 0
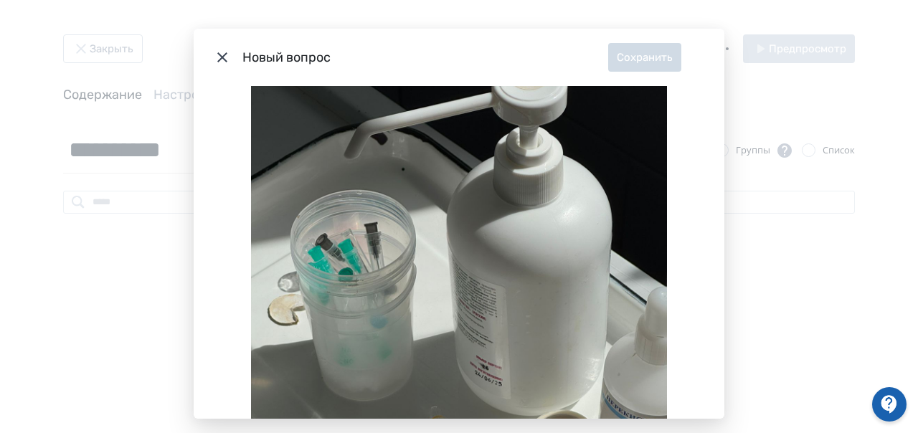
scroll to position [334, 0]
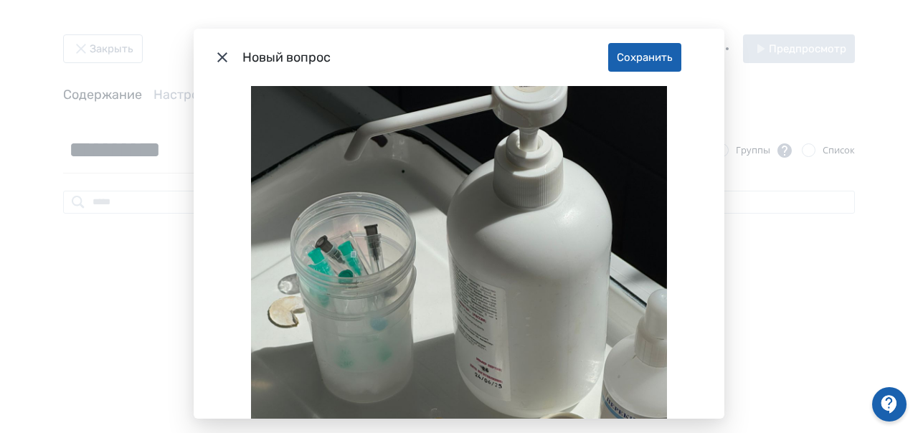
click at [346, 239] on icon "Modal" at bounding box center [459, 329] width 416 height 554
drag, startPoint x: 347, startPoint y: 241, endPoint x: 317, endPoint y: 229, distance: 32.2
click at [317, 229] on icon "Modal" at bounding box center [459, 329] width 416 height 554
click at [341, 244] on icon "Modal" at bounding box center [459, 329] width 416 height 554
drag, startPoint x: 711, startPoint y: 282, endPoint x: 721, endPoint y: 291, distance: 12.7
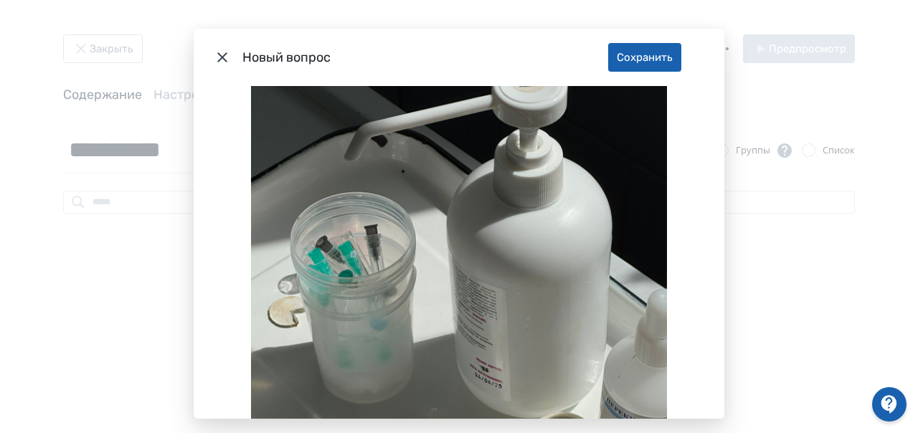
click at [721, 291] on div "**********" at bounding box center [459, 252] width 531 height 333
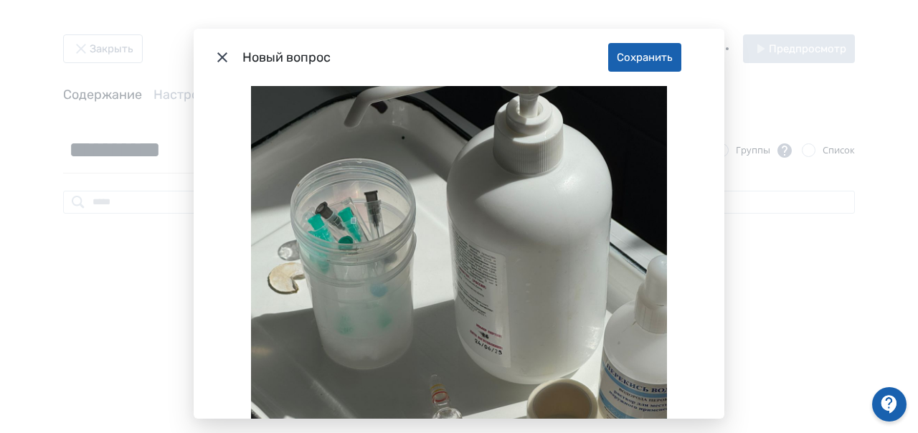
scroll to position [424, 0]
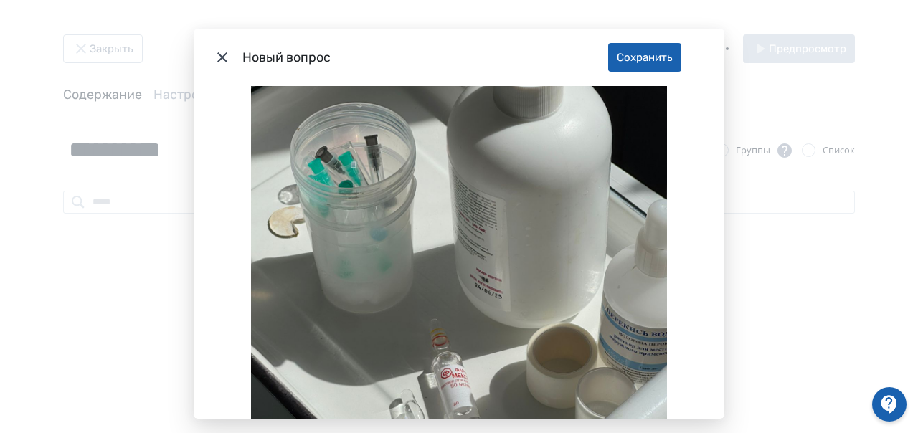
drag, startPoint x: 711, startPoint y: 344, endPoint x: 716, endPoint y: 373, distance: 29.0
click at [716, 373] on div "**********" at bounding box center [459, 252] width 531 height 333
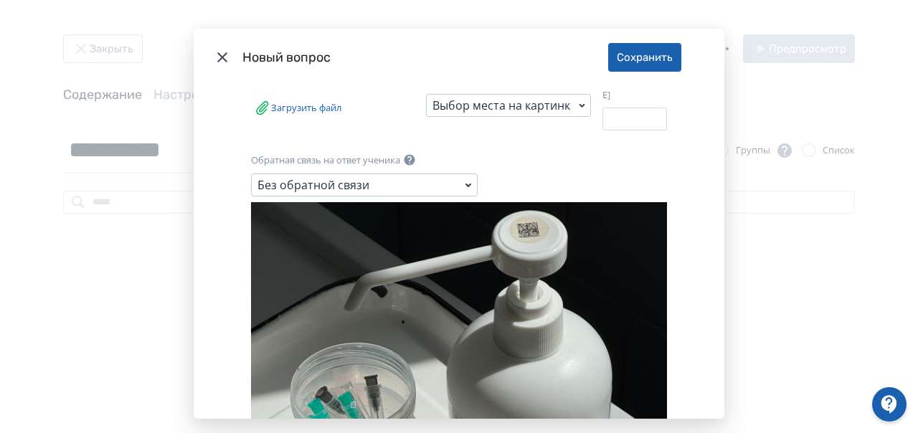
scroll to position [0, 0]
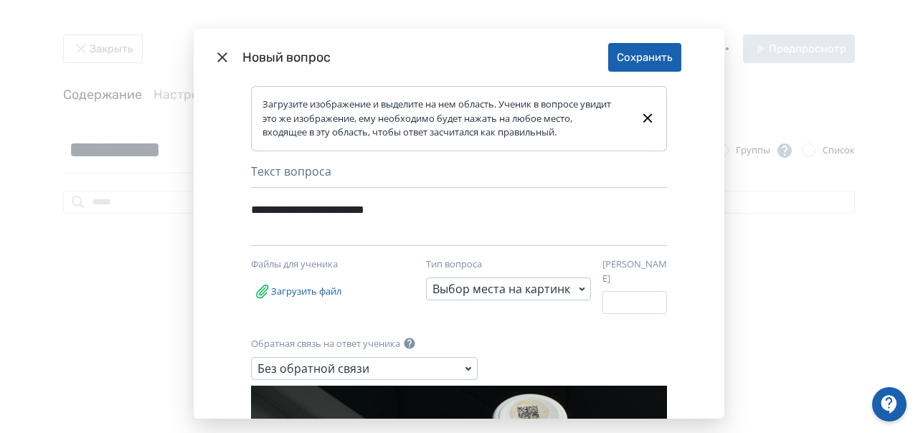
click at [528, 299] on div "Выбор места на картинке" at bounding box center [508, 288] width 165 height 23
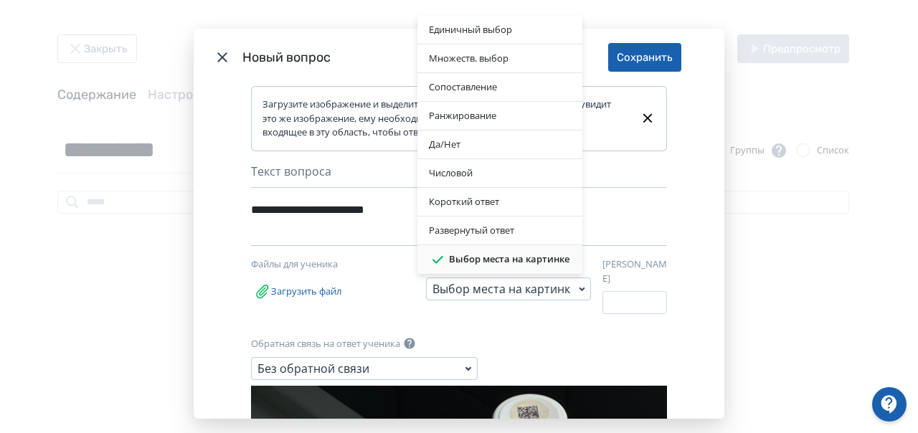
click at [516, 262] on div "Выбор места на картинке" at bounding box center [500, 259] width 142 height 17
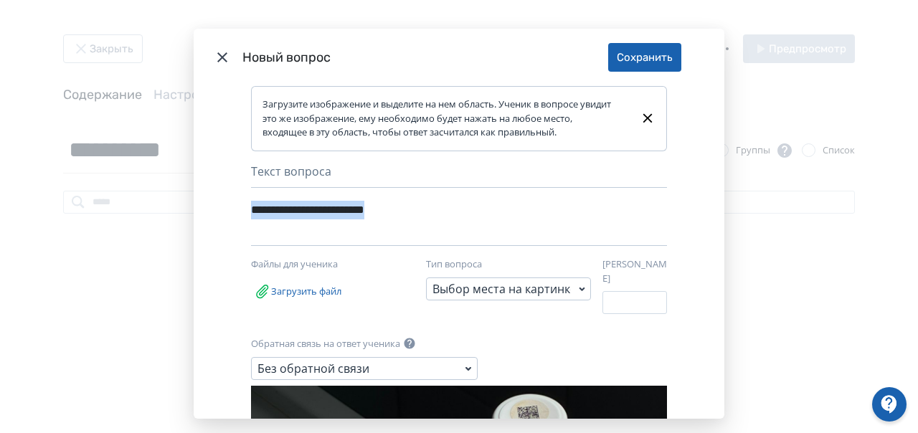
drag, startPoint x: 714, startPoint y: 192, endPoint x: 719, endPoint y: 174, distance: 18.6
click at [719, 174] on div "**********" at bounding box center [459, 252] width 531 height 333
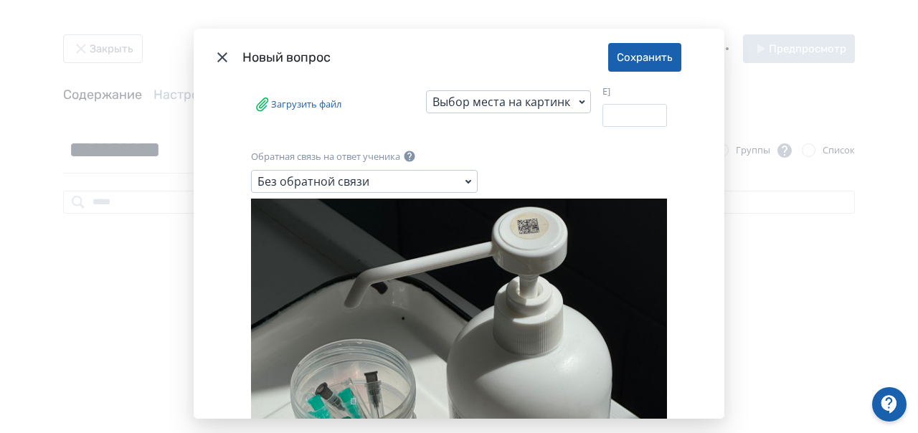
scroll to position [189, 0]
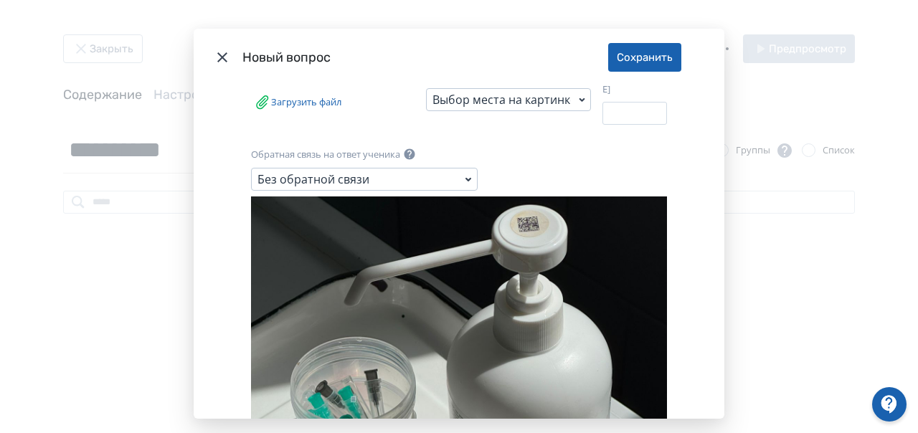
click at [436, 168] on div "Без обратной связи" at bounding box center [364, 179] width 227 height 23
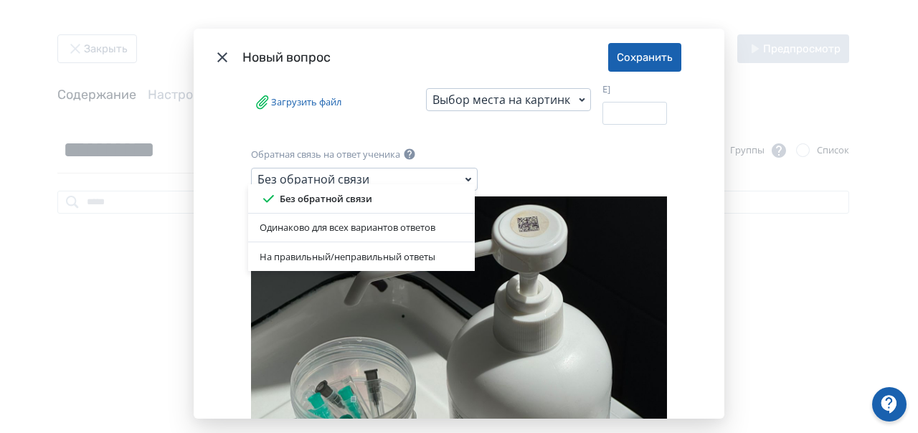
drag, startPoint x: 717, startPoint y: 186, endPoint x: 723, endPoint y: 272, distance: 85.5
click at [723, 272] on div "Без обратной связи Одинаково для всех вариантов ответов На правильный/неправиль…" at bounding box center [459, 216] width 918 height 433
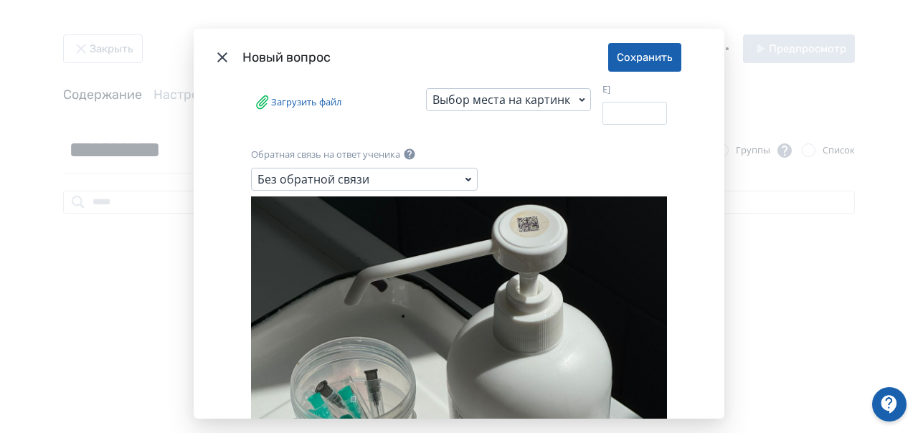
click at [723, 272] on div "**********" at bounding box center [459, 216] width 918 height 433
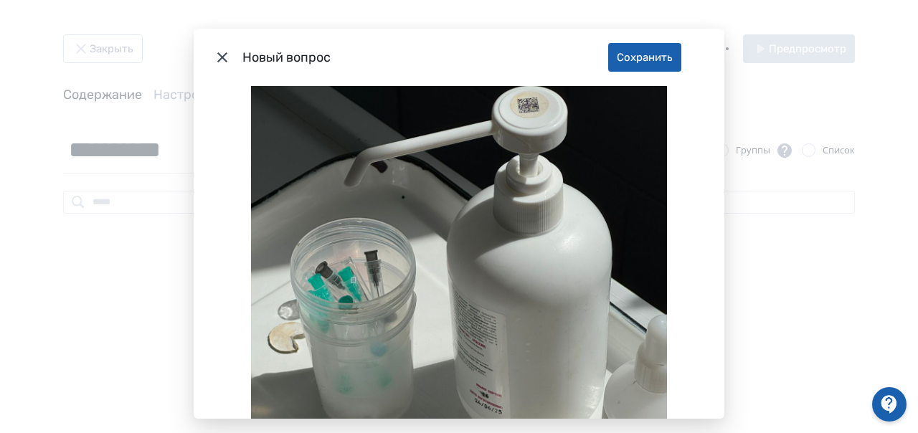
scroll to position [309, 0]
drag, startPoint x: 728, startPoint y: 294, endPoint x: 716, endPoint y: 287, distance: 14.1
click at [716, 287] on div "**********" at bounding box center [459, 216] width 918 height 433
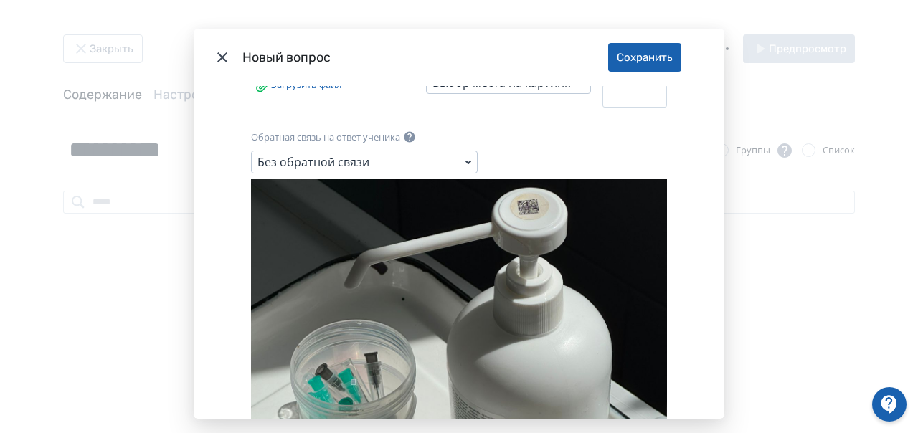
scroll to position [204, 0]
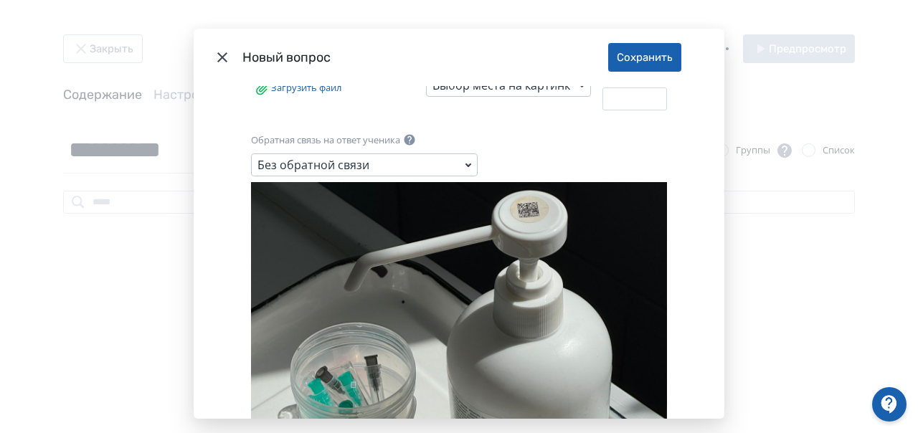
click at [219, 54] on icon "Modal" at bounding box center [222, 57] width 17 height 17
